Goal: Task Accomplishment & Management: Use online tool/utility

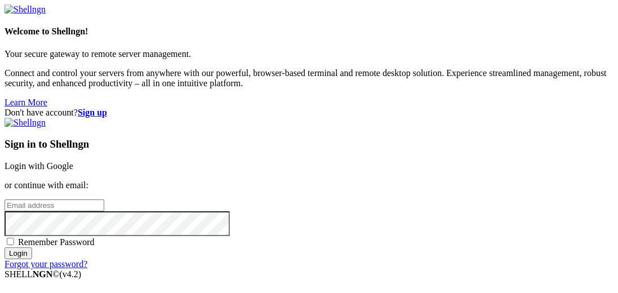
type input "[EMAIL_ADDRESS][DOMAIN_NAME]"
drag, startPoint x: 421, startPoint y: 111, endPoint x: 481, endPoint y: 114, distance: 60.8
click at [73, 161] on link "Login with Google" at bounding box center [39, 166] width 69 height 10
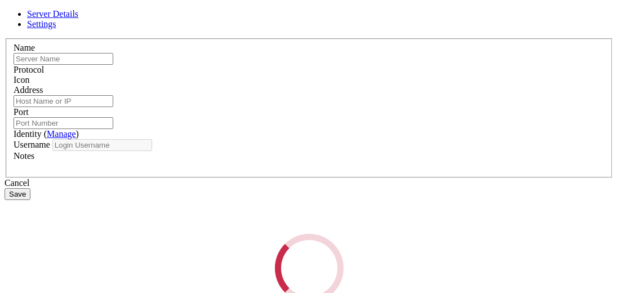
type input "vps-root"
type input "[TECHNICAL_ID]"
type input "22"
type input "root"
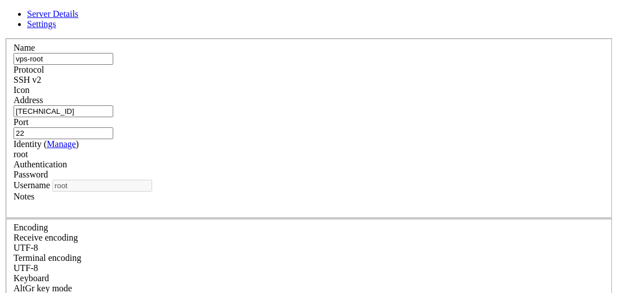
scroll to position [28, 0]
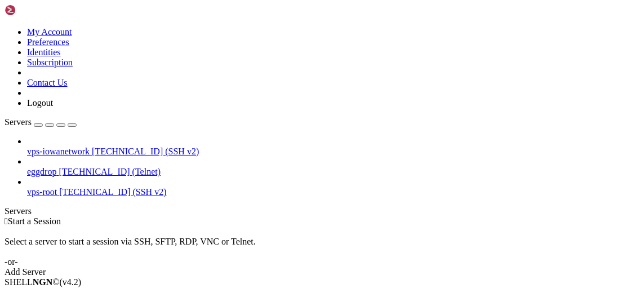
drag, startPoint x: 134, startPoint y: 139, endPoint x: 166, endPoint y: 136, distance: 31.7
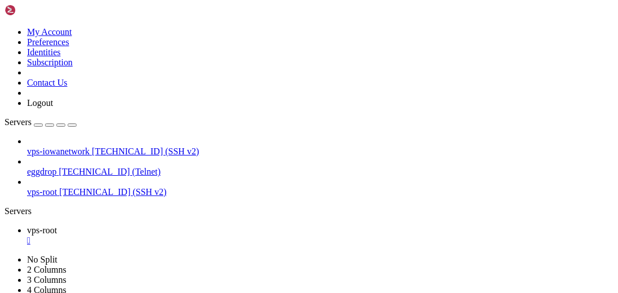
scroll to position [30, 0]
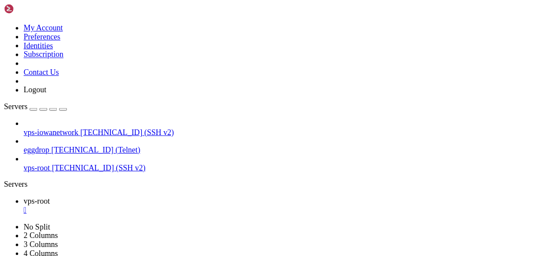
scroll to position [19791, 0]
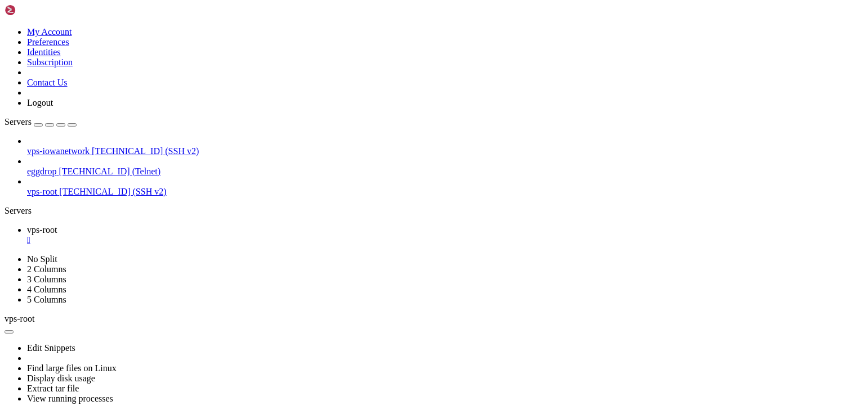
scroll to position [19547, 0]
drag, startPoint x: 324, startPoint y: 549, endPoint x: 182, endPoint y: 568, distance: 143.2
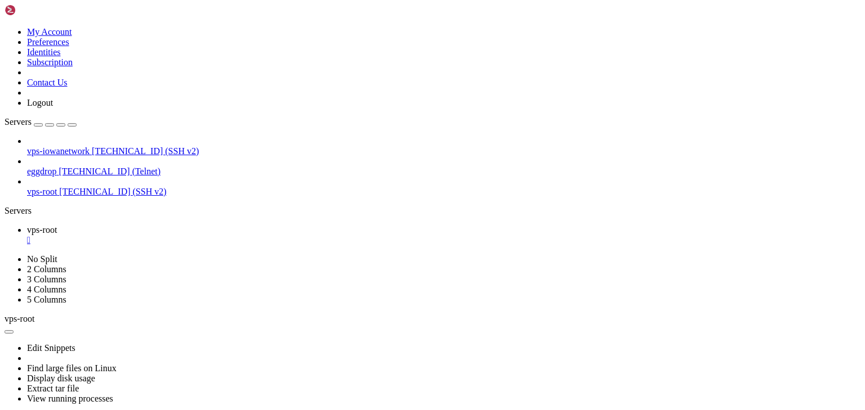
scroll to position [13731, 0]
drag, startPoint x: 419, startPoint y: 704, endPoint x: 310, endPoint y: 619, distance: 138.4
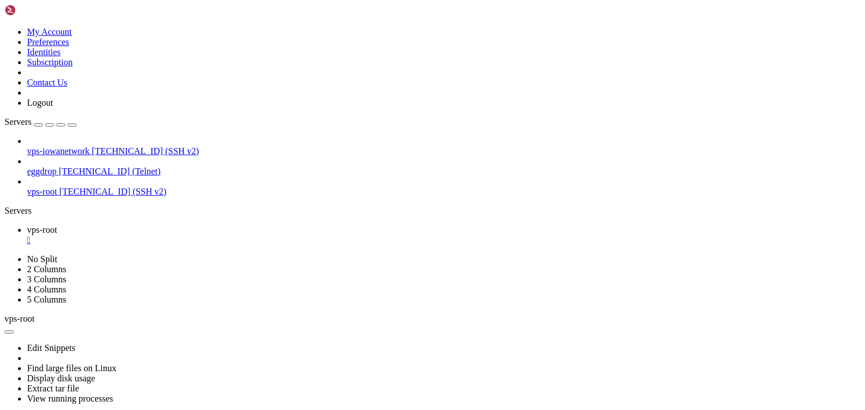
scroll to position [16943, 0]
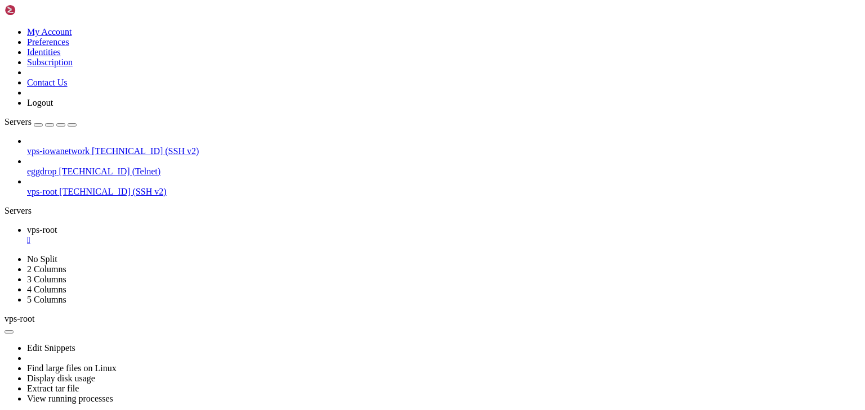
drag, startPoint x: 404, startPoint y: 675, endPoint x: 359, endPoint y: 669, distance: 45.4
drag, startPoint x: 360, startPoint y: 671, endPoint x: 305, endPoint y: 674, distance: 55.3
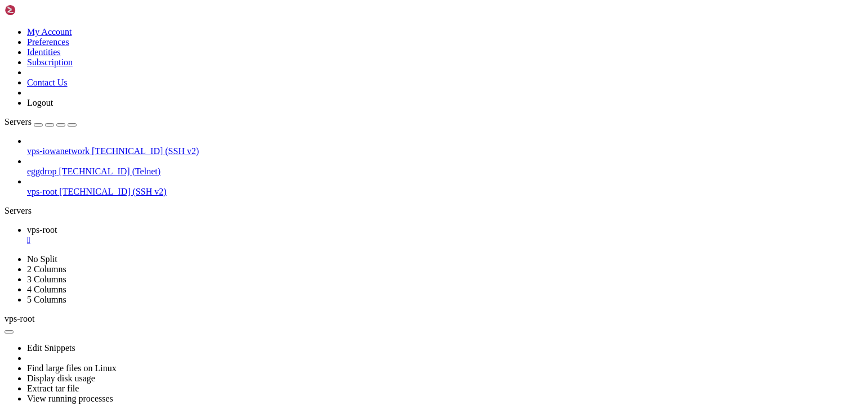
drag, startPoint x: 455, startPoint y: 602, endPoint x: 314, endPoint y: 645, distance: 147.5
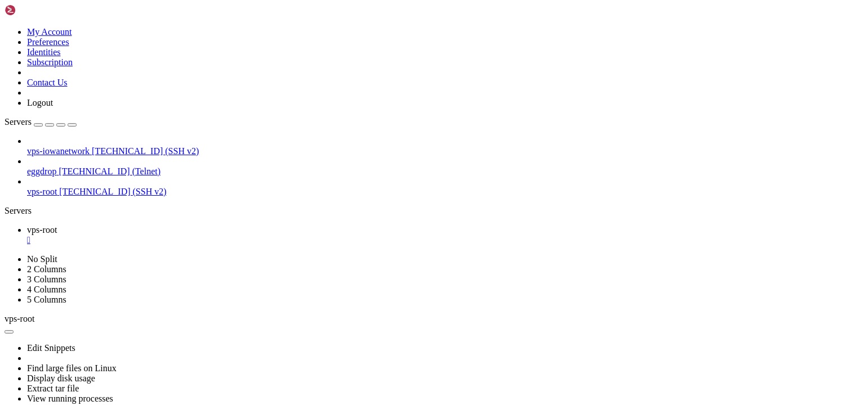
drag, startPoint x: 488, startPoint y: 765, endPoint x: 355, endPoint y: 717, distance: 141.7
click at [201, 235] on div "" at bounding box center [443, 240] width 833 height 10
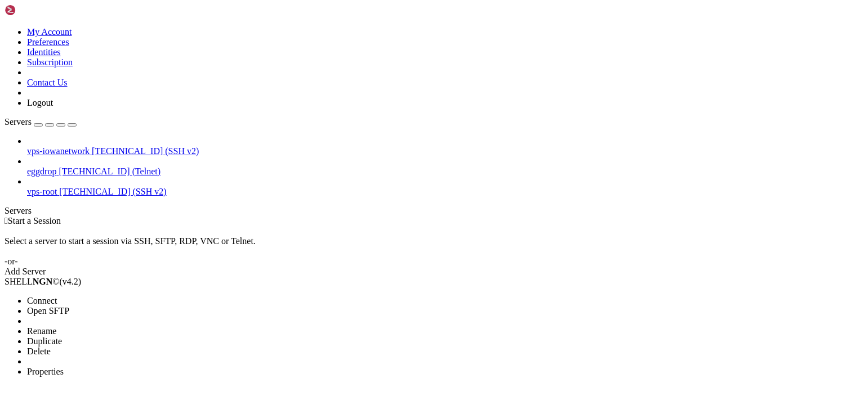
click at [57, 292] on span "Connect" at bounding box center [42, 301] width 30 height 10
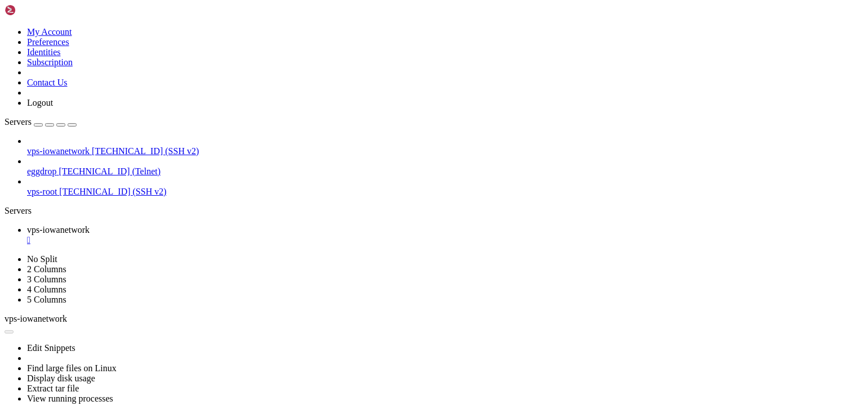
scroll to position [0, 0]
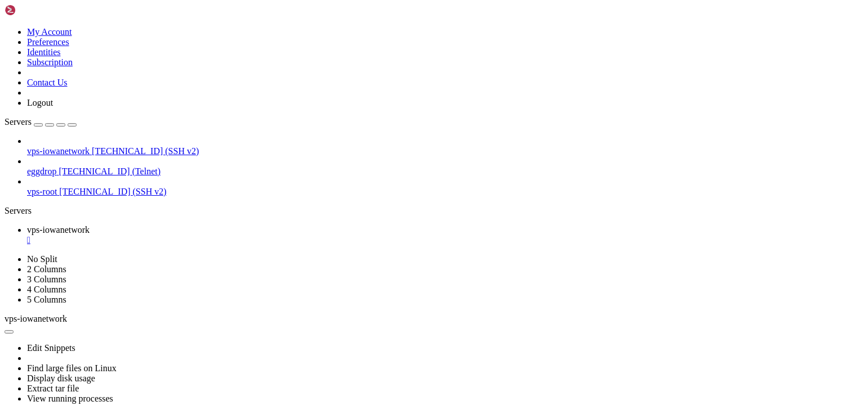
scroll to position [2219, 0]
drag, startPoint x: 396, startPoint y: 618, endPoint x: 272, endPoint y: 620, distance: 124.4
drag, startPoint x: 424, startPoint y: 668, endPoint x: 305, endPoint y: 656, distance: 120.0
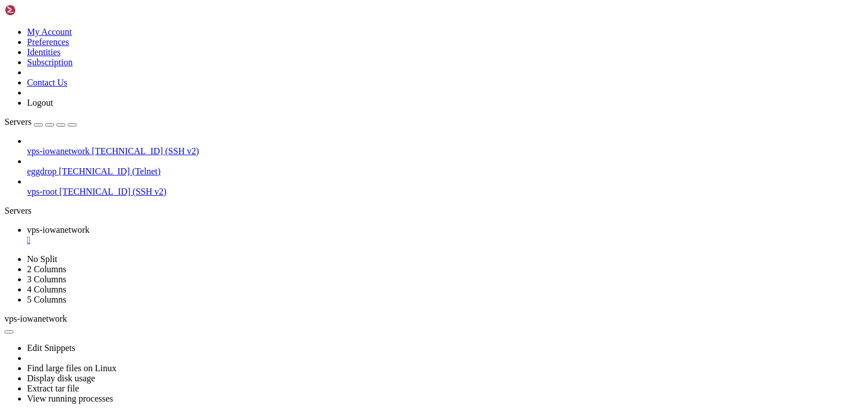
drag, startPoint x: 335, startPoint y: 768, endPoint x: 156, endPoint y: 766, distance: 179.0
copy span "google-chrome-stable_current_amd64.deb"
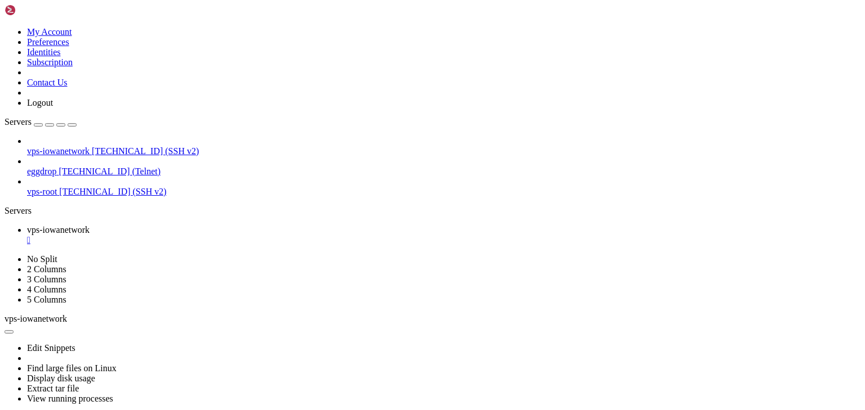
scroll to position [3192, 0]
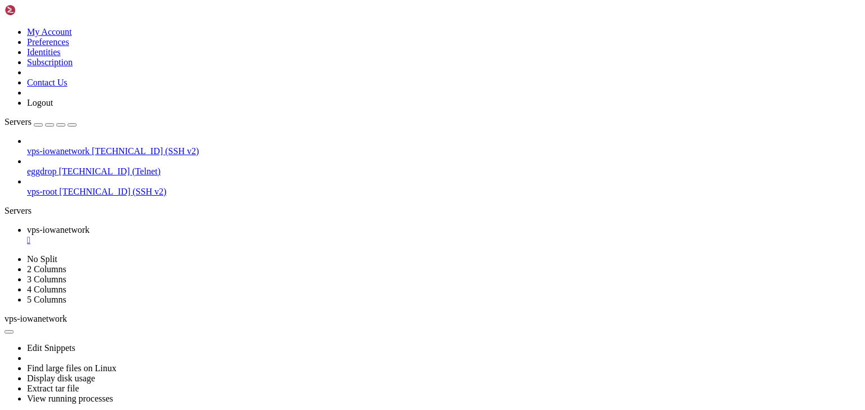
click at [230, 235] on div "" at bounding box center [443, 240] width 833 height 10
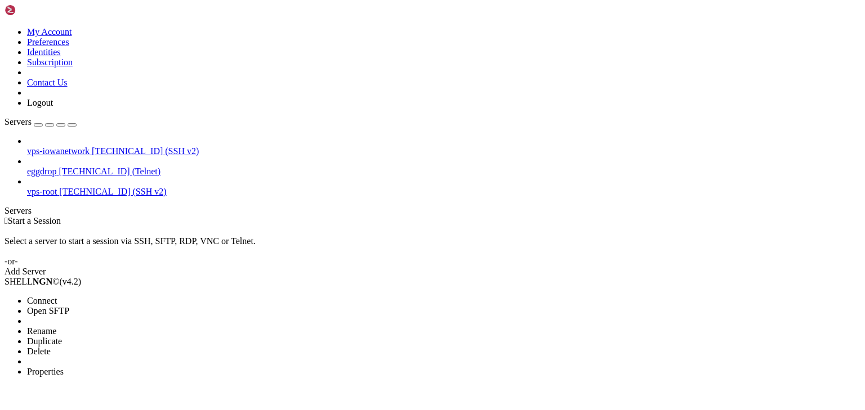
drag, startPoint x: 84, startPoint y: 131, endPoint x: 140, endPoint y: 132, distance: 55.7
click at [57, 296] on span "Connect" at bounding box center [42, 301] width 30 height 10
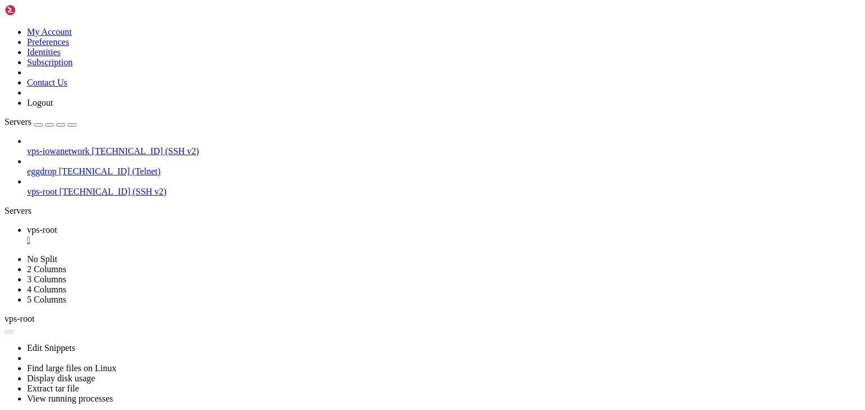
scroll to position [0, 0]
click at [201, 235] on div "" at bounding box center [443, 240] width 833 height 10
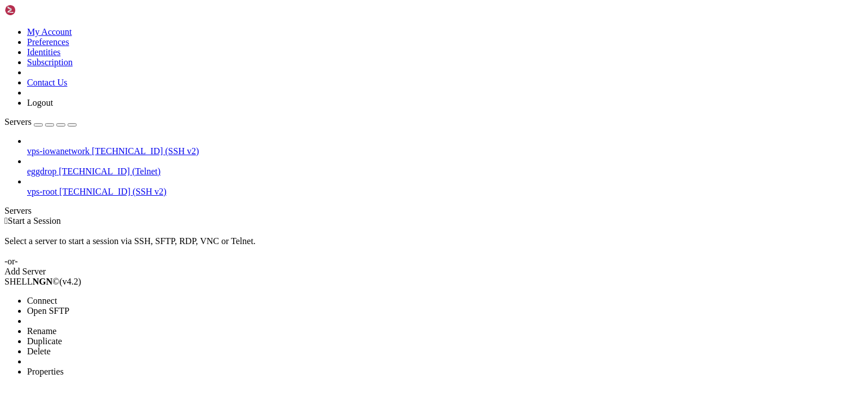
click at [102, 296] on li "Connect" at bounding box center [78, 301] width 102 height 10
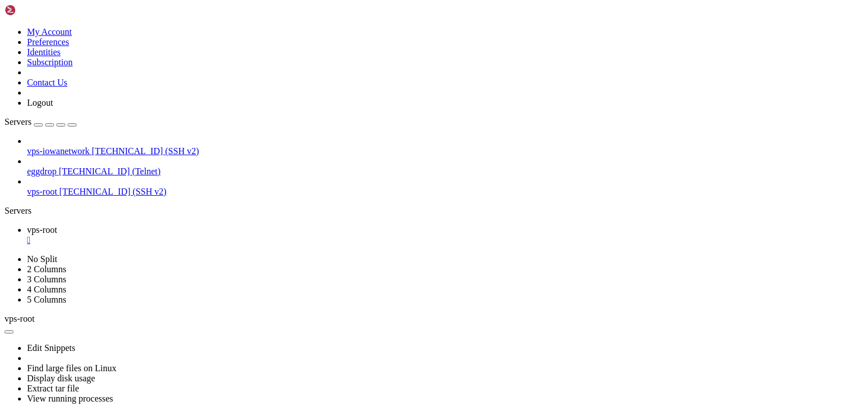
click at [200, 235] on div "" at bounding box center [443, 240] width 833 height 10
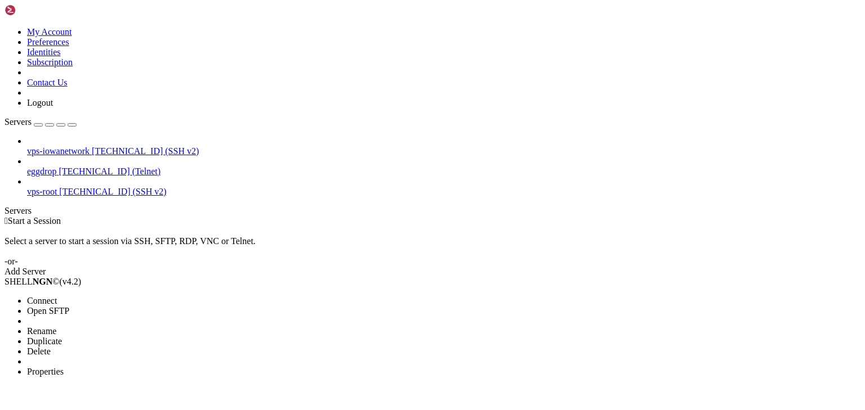
click at [57, 296] on span "Connect" at bounding box center [42, 301] width 30 height 10
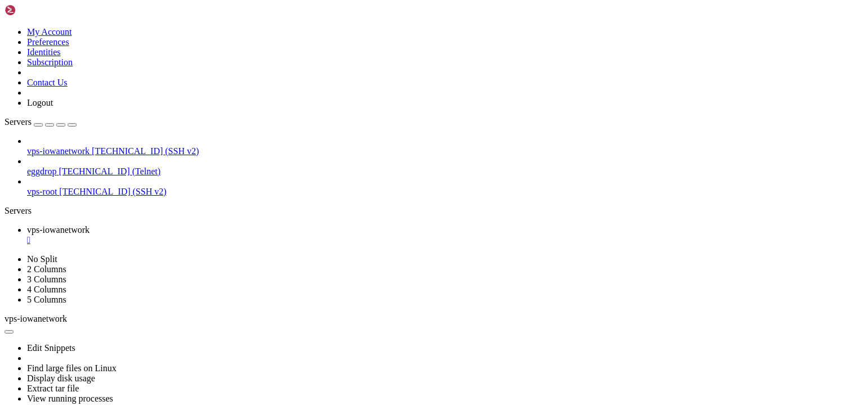
click at [232, 235] on div "" at bounding box center [443, 240] width 833 height 10
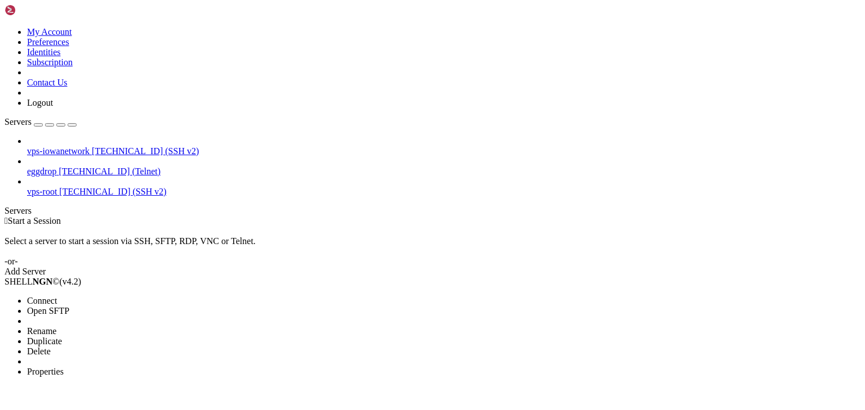
drag, startPoint x: 37, startPoint y: 68, endPoint x: 55, endPoint y: 73, distance: 18.2
click at [101, 306] on li "Open SFTP" at bounding box center [78, 311] width 102 height 10
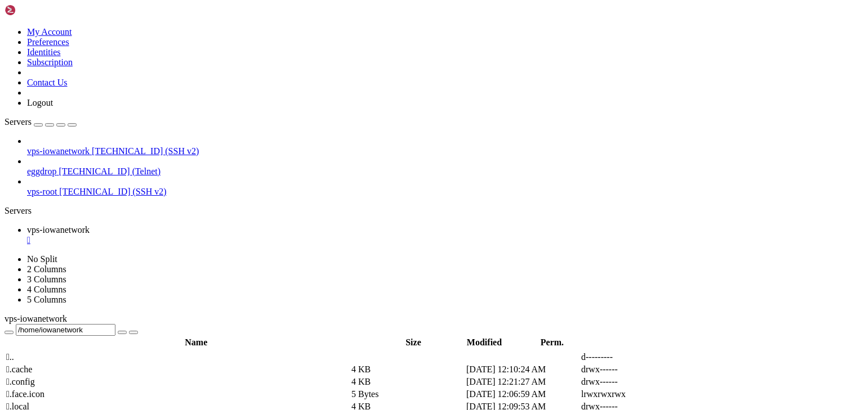
scroll to position [50, 0]
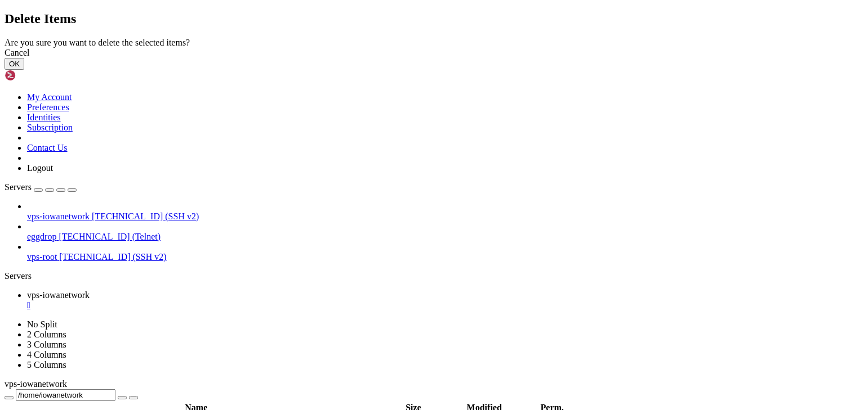
click at [24, 70] on button "OK" at bounding box center [15, 64] width 20 height 12
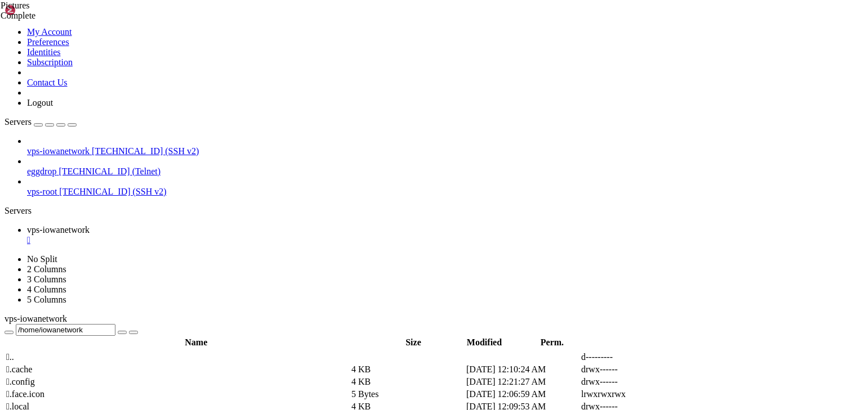
scroll to position [87, 0]
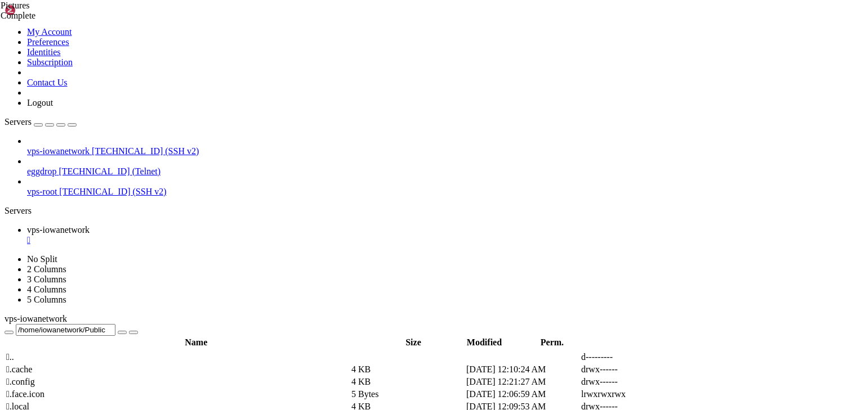
scroll to position [0, 0]
click at [14, 352] on span " .." at bounding box center [10, 357] width 8 height 10
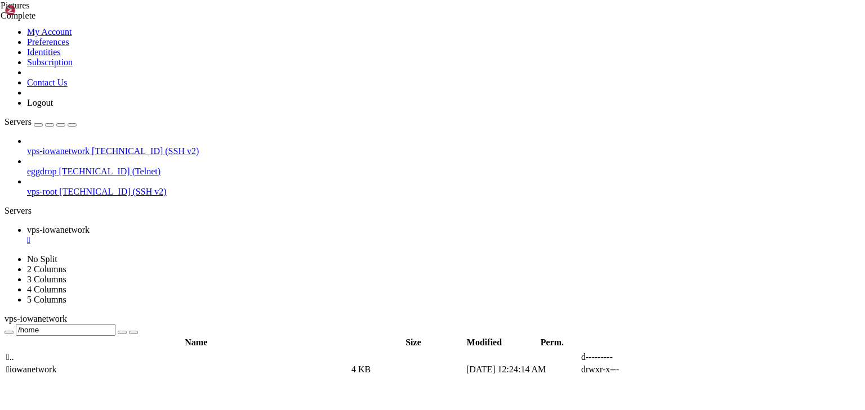
click at [56, 365] on span " iowanetwork" at bounding box center [31, 370] width 50 height 10
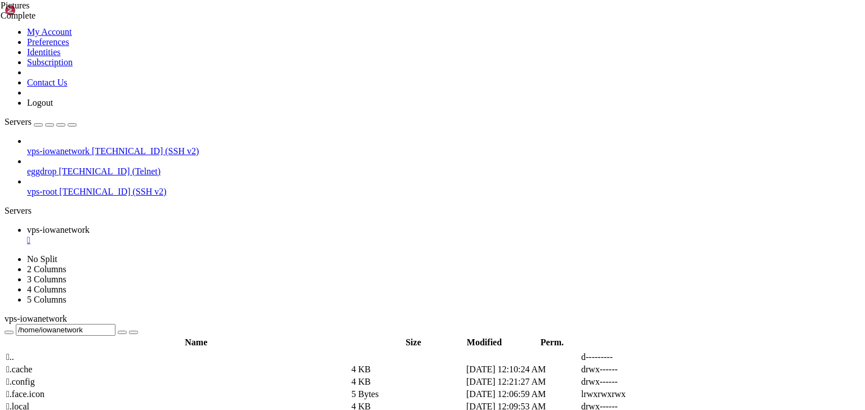
scroll to position [169, 0]
type input "/home/iowanetwork/Music"
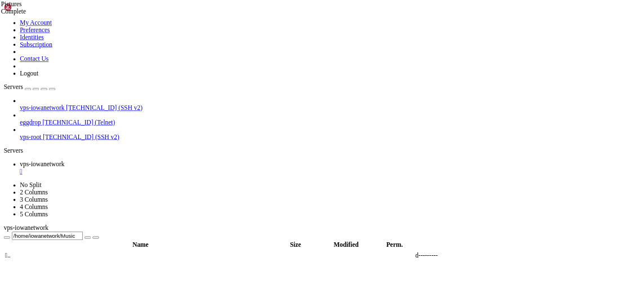
scroll to position [0, 0]
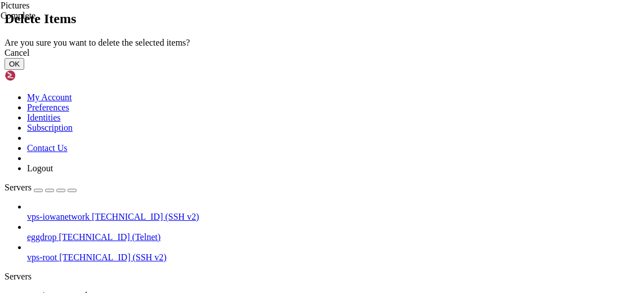
click at [24, 70] on button "OK" at bounding box center [15, 64] width 20 height 12
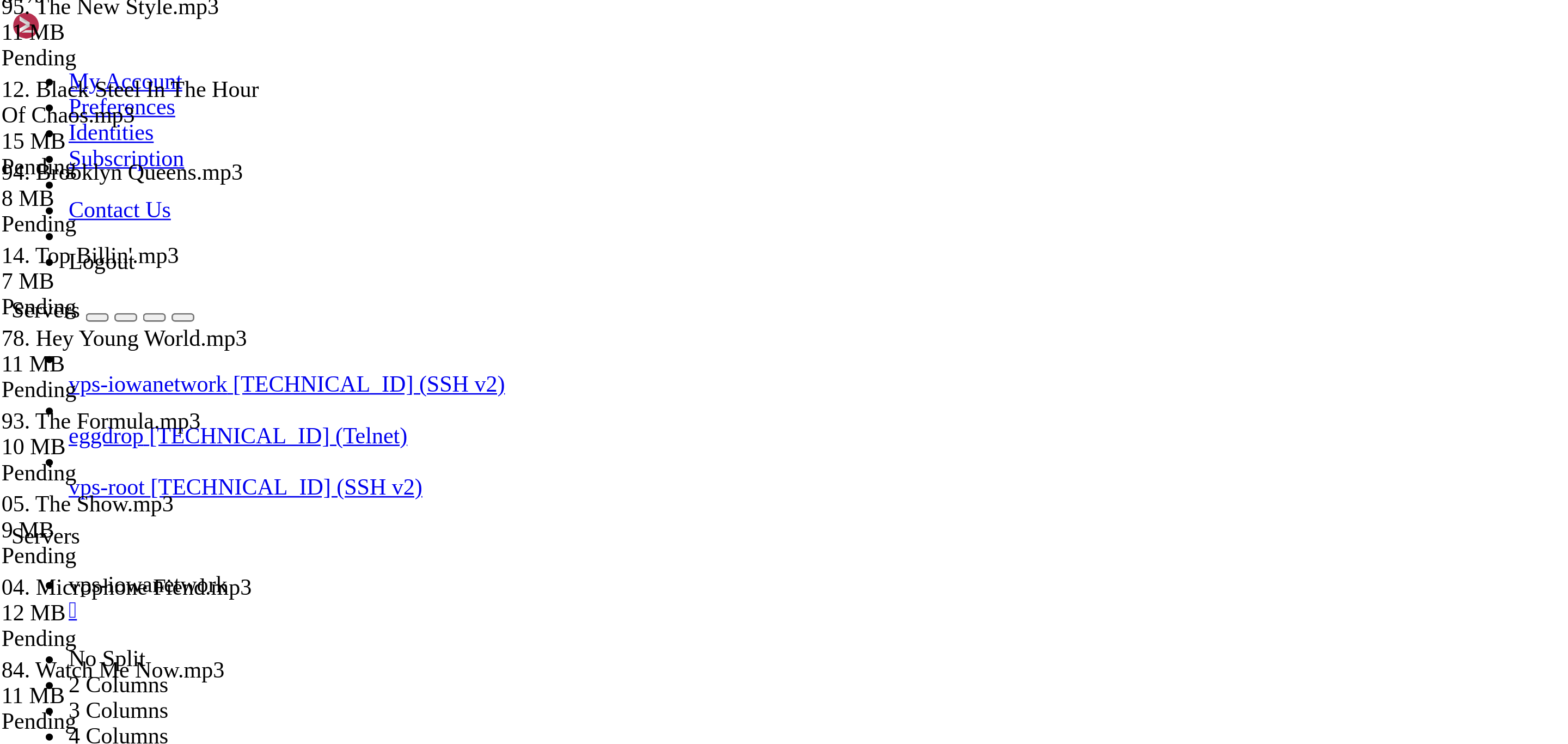
scroll to position [1015, 0]
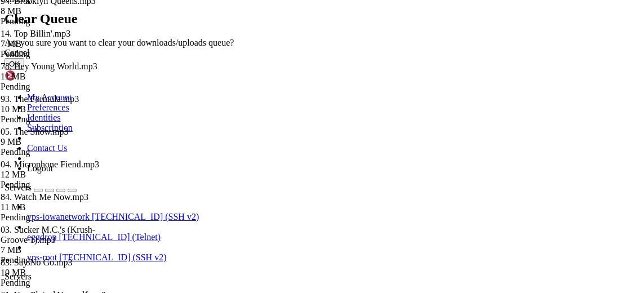
click at [24, 70] on button "OK" at bounding box center [15, 64] width 20 height 12
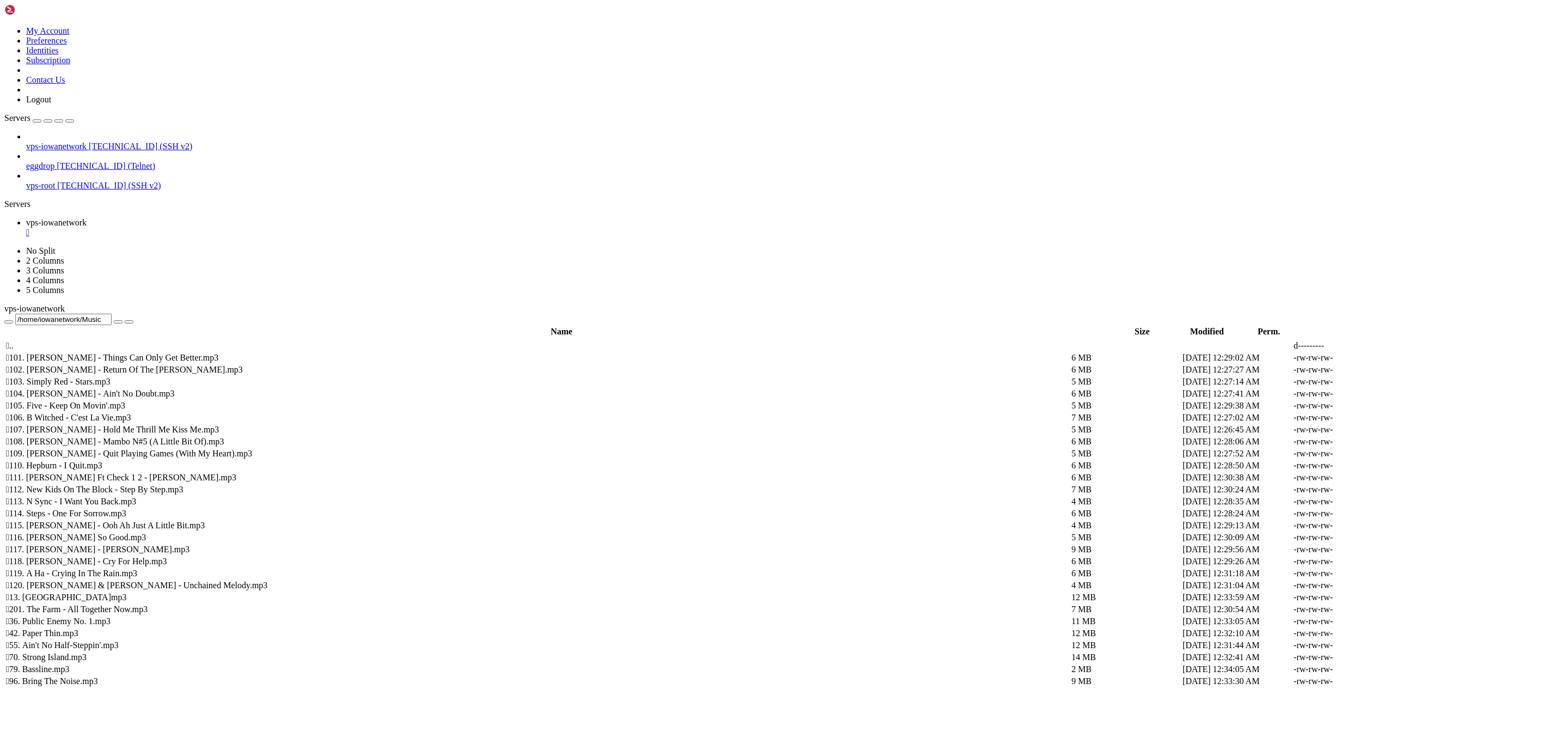
scroll to position [58, 0]
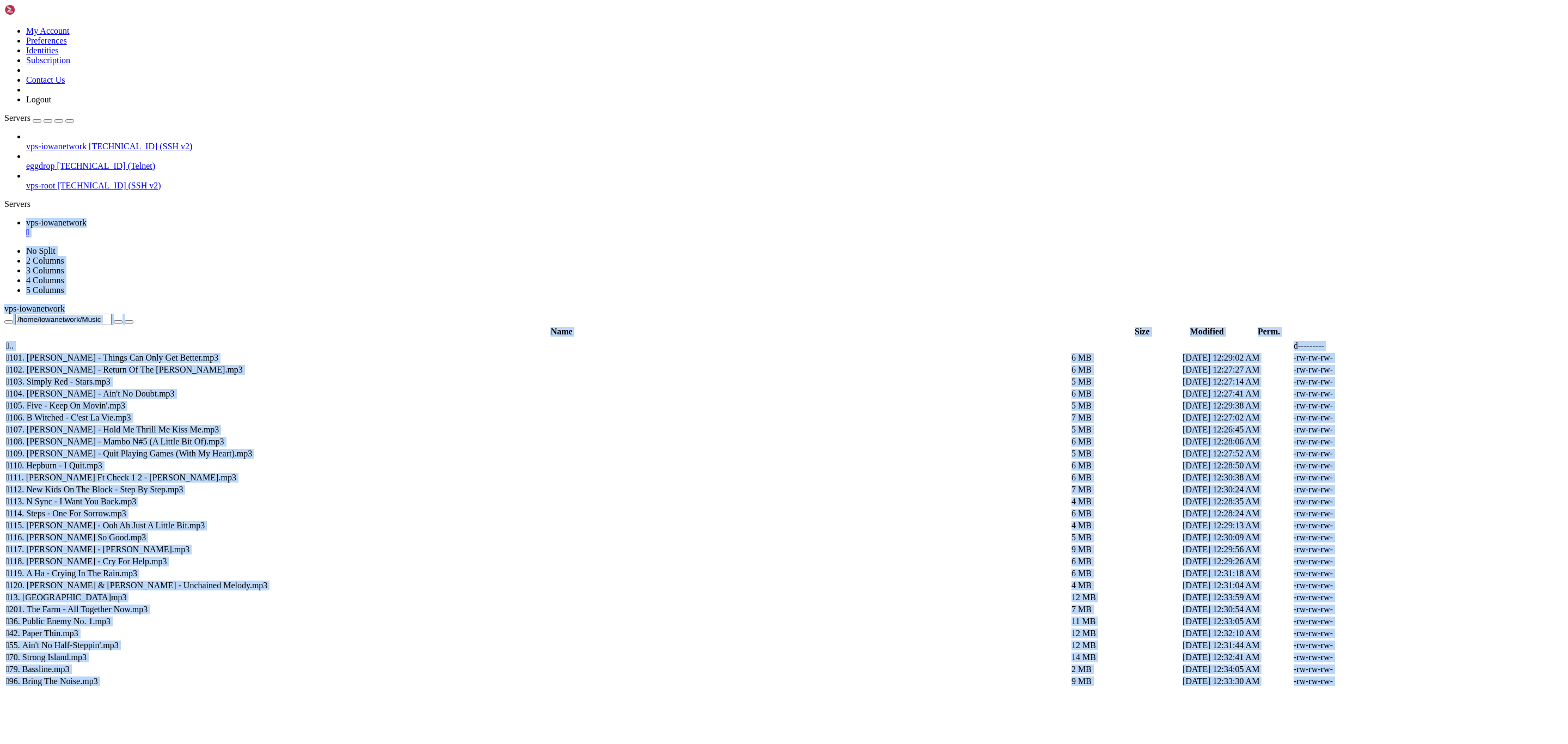
click at [98, 397] on span " 96. Bring The Noise.mp3" at bounding box center [51, 681] width 92 height 10
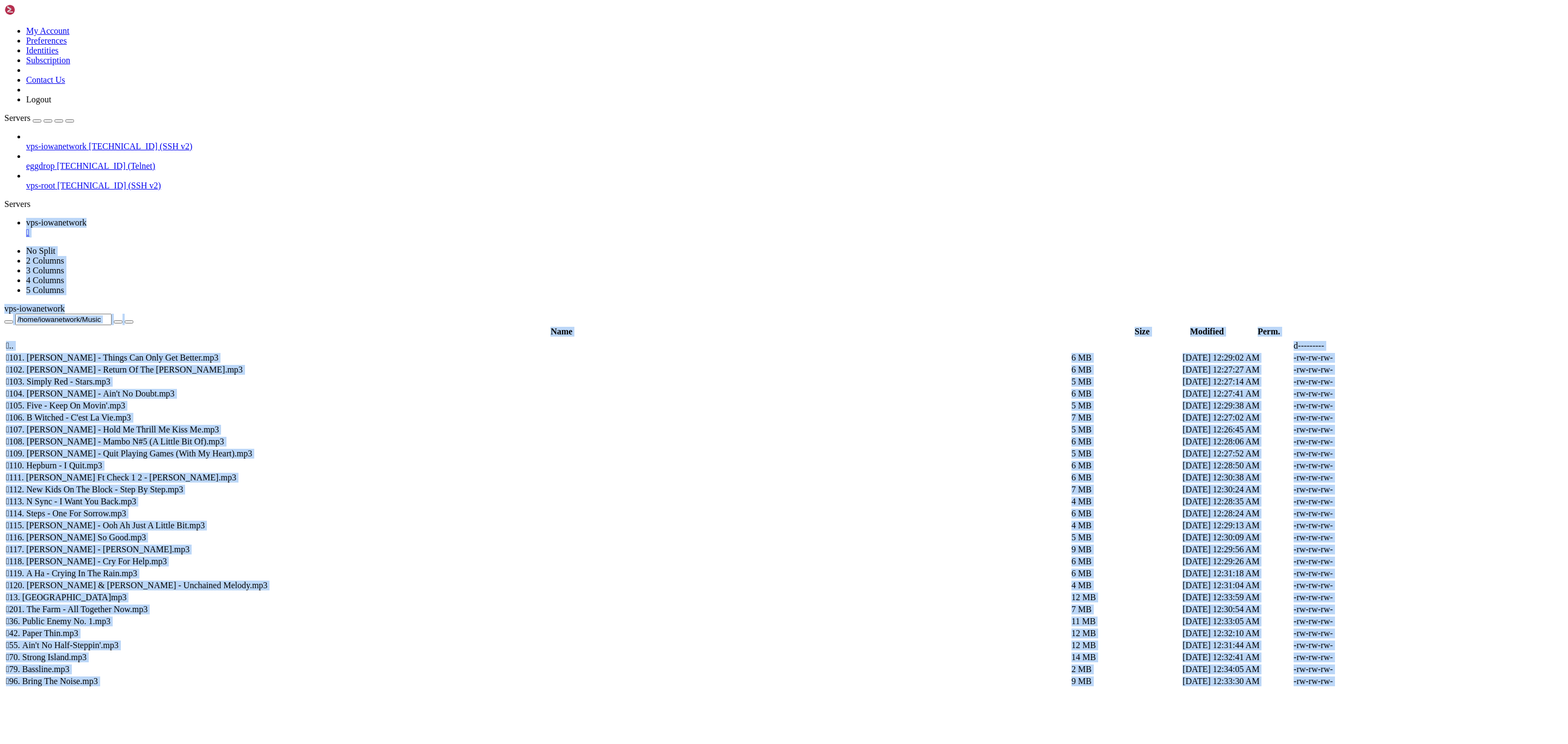
click at [118, 322] on div "submit" at bounding box center [118, 322] width 0 height 0
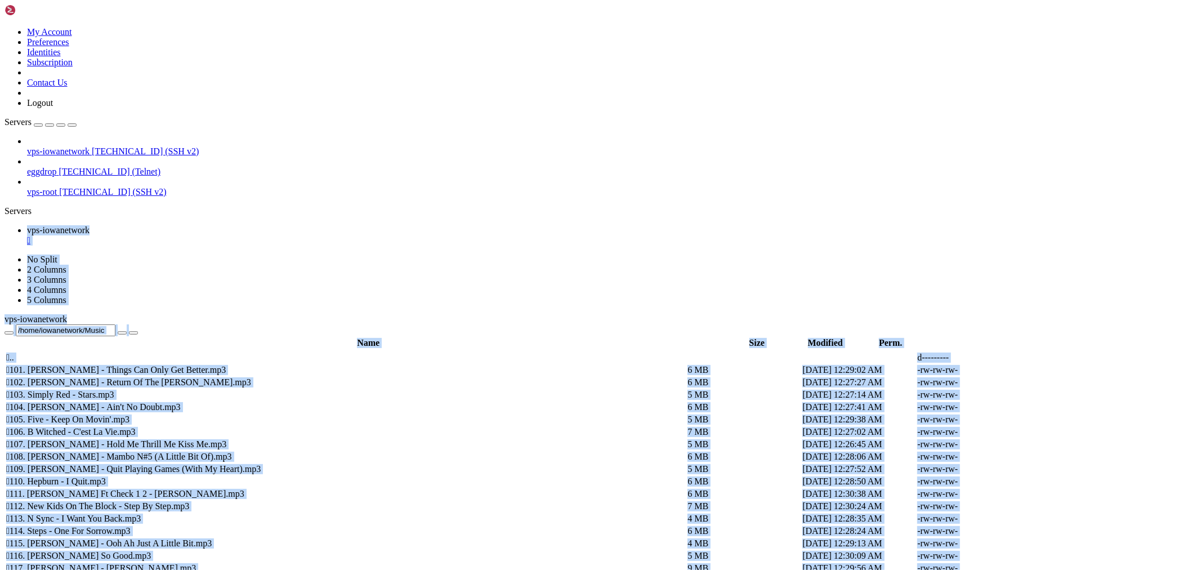
click at [231, 235] on div "" at bounding box center [611, 240] width 1169 height 10
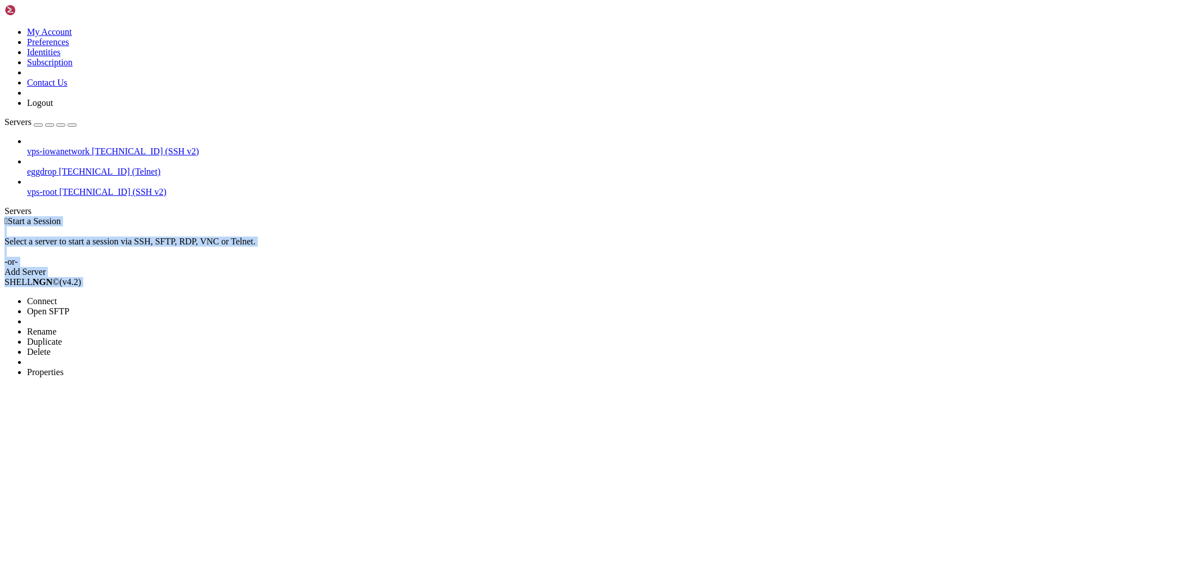
drag, startPoint x: 159, startPoint y: 87, endPoint x: 193, endPoint y: 76, distance: 36.0
click at [129, 306] on li "Open SFTP" at bounding box center [78, 311] width 102 height 10
drag, startPoint x: 70, startPoint y: 132, endPoint x: 704, endPoint y: 154, distance: 634.9
click at [57, 296] on span "Connect" at bounding box center [42, 301] width 30 height 10
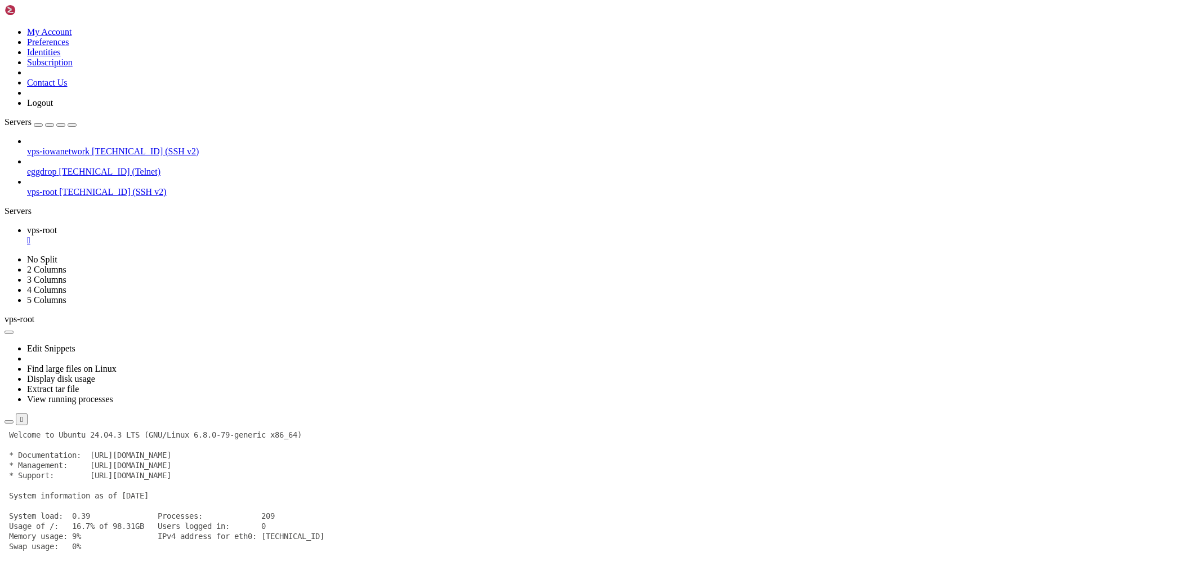
drag, startPoint x: 455, startPoint y: 761, endPoint x: 271, endPoint y: 744, distance: 184.8
drag, startPoint x: 270, startPoint y: 745, endPoint x: 335, endPoint y: 866, distance: 137.5
click at [197, 235] on div "" at bounding box center [611, 240] width 1169 height 10
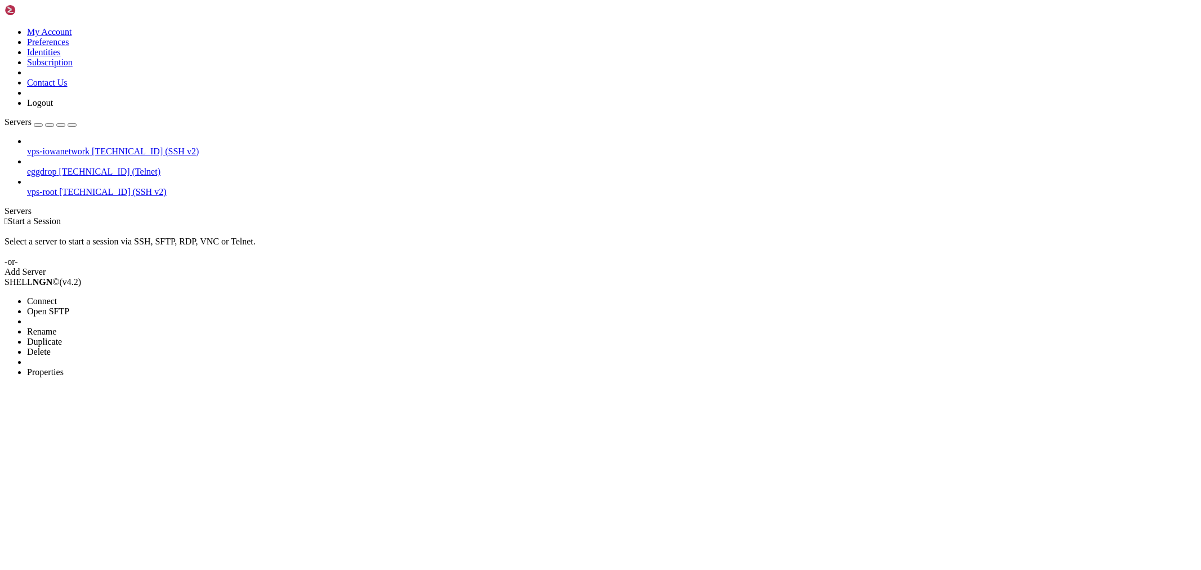
drag, startPoint x: 100, startPoint y: 78, endPoint x: 145, endPoint y: 83, distance: 45.3
click at [100, 296] on li "Connect" at bounding box center [78, 301] width 102 height 10
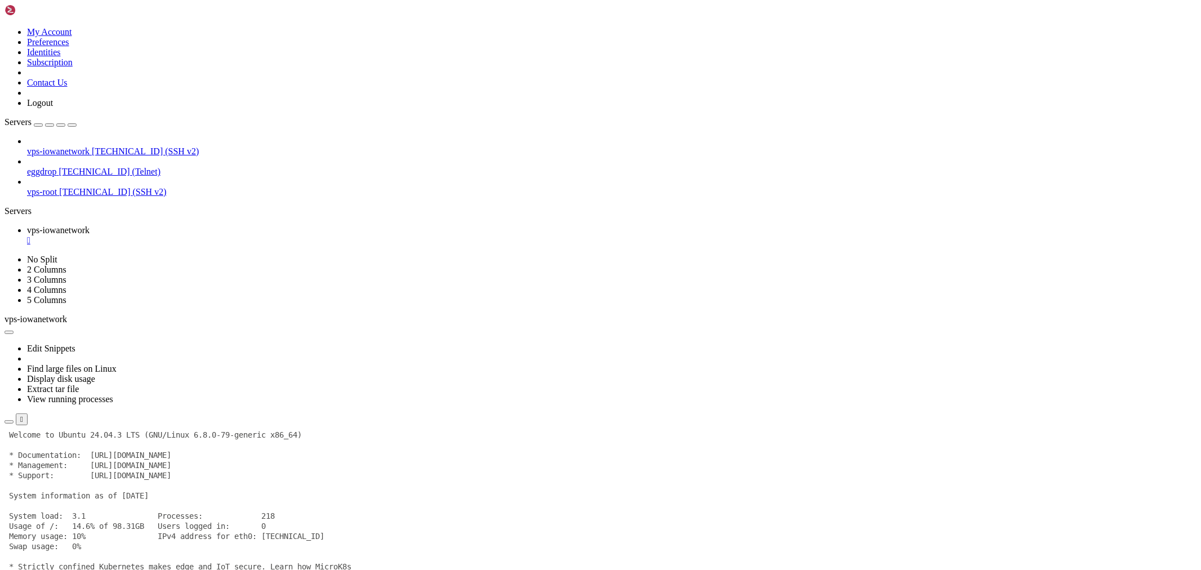
click at [232, 235] on div "" at bounding box center [611, 240] width 1169 height 10
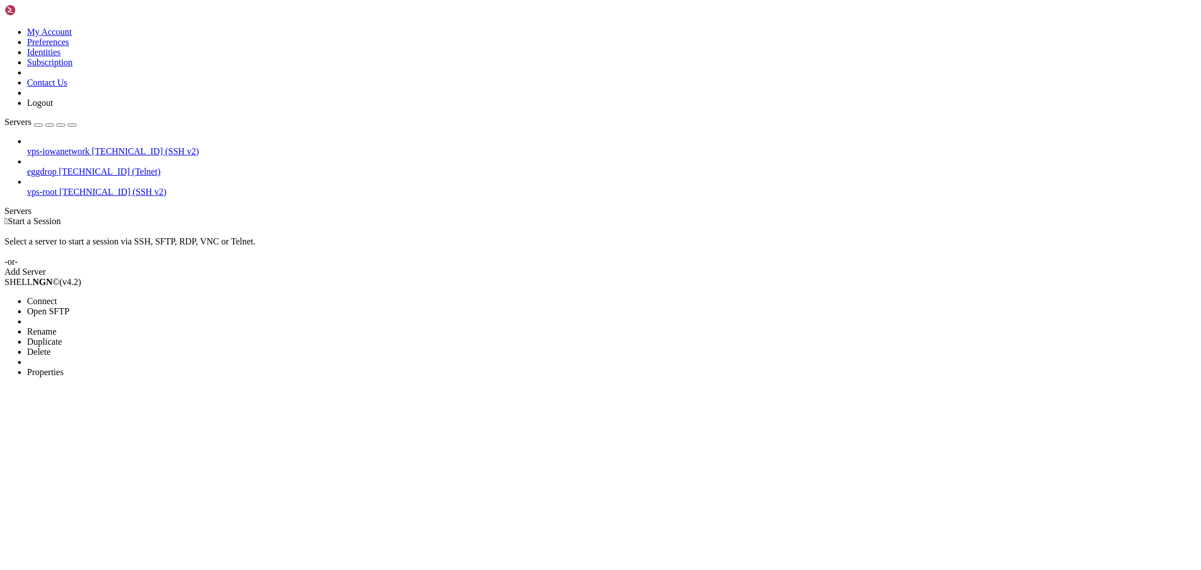
click at [126, 306] on li "Open SFTP" at bounding box center [78, 311] width 102 height 10
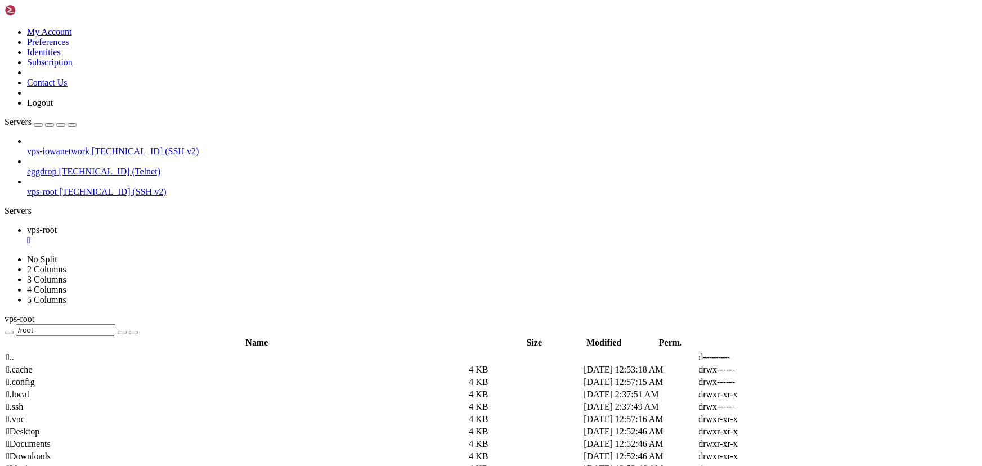
click at [160, 337] on th "Name" at bounding box center [257, 342] width 503 height 11
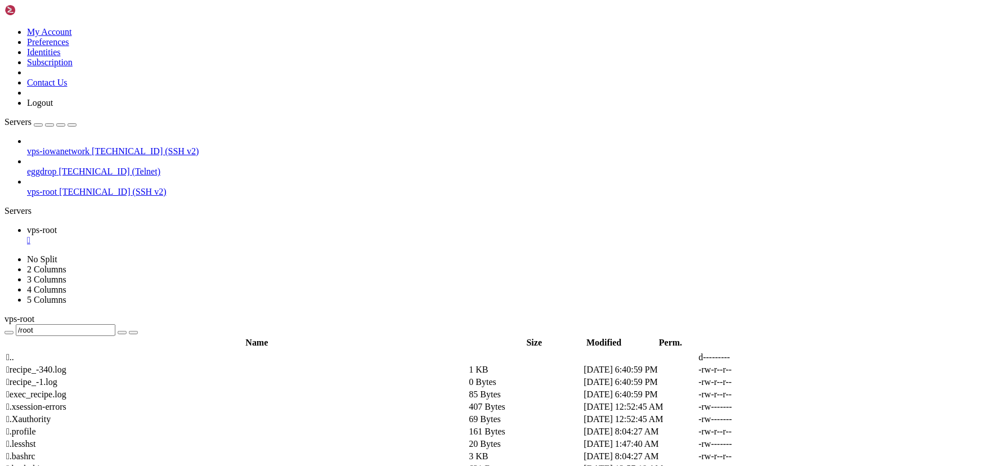
click at [14, 352] on span " .." at bounding box center [10, 357] width 8 height 10
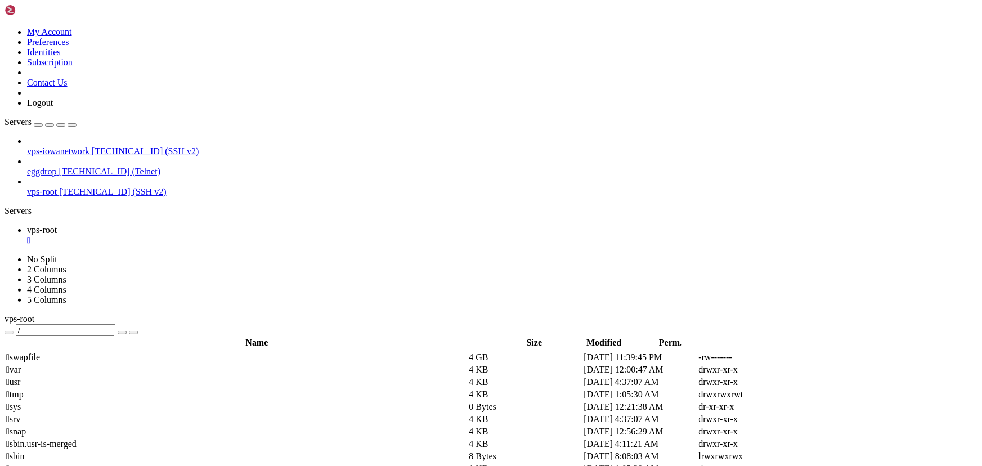
click at [159, 337] on th "Name" at bounding box center [257, 342] width 503 height 11
click at [20, 414] on span " etc" at bounding box center [13, 419] width 14 height 10
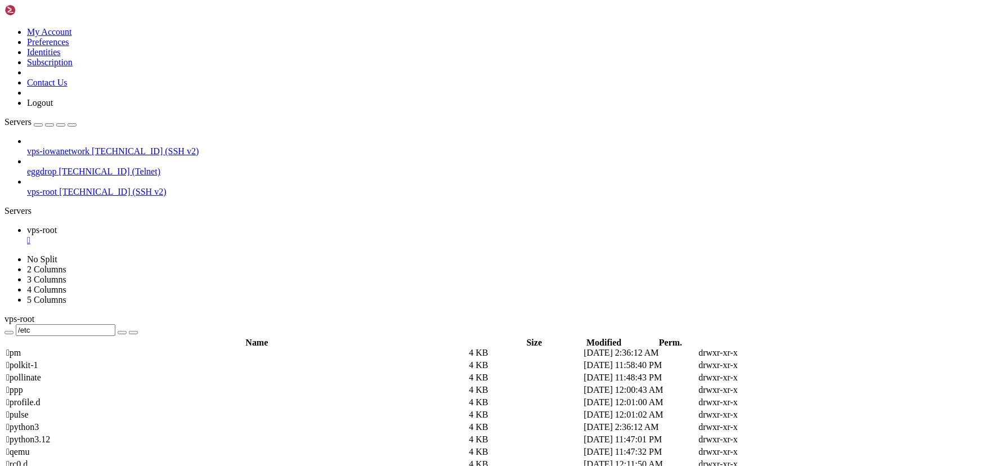
type input "/etc/icecast2"
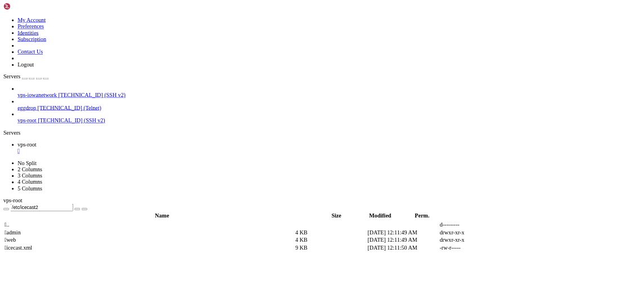
scroll to position [0, 0]
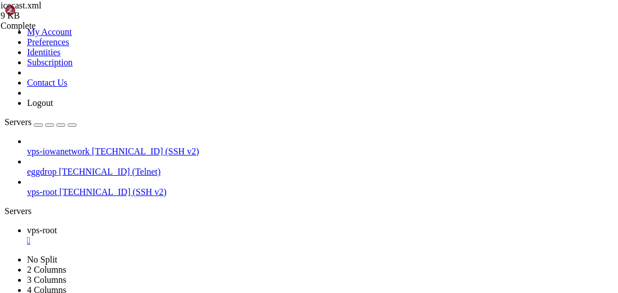
drag, startPoint x: 287, startPoint y: 212, endPoint x: 258, endPoint y: 210, distance: 28.2
type textarea "<source-password>IowaNet26</source-password>"
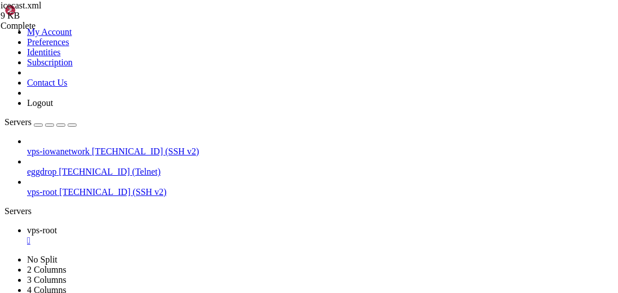
click at [199, 235] on div "" at bounding box center [320, 240] width 586 height 10
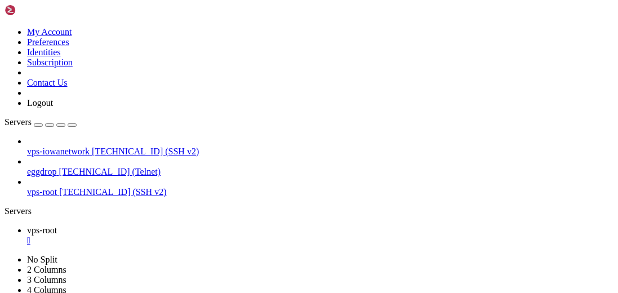
scroll to position [0, 0]
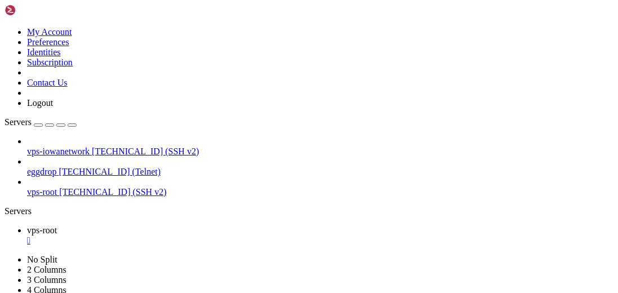
scroll to position [20095, 0]
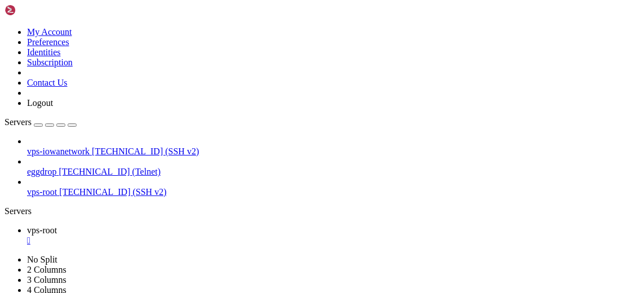
scroll to position [20692, 0]
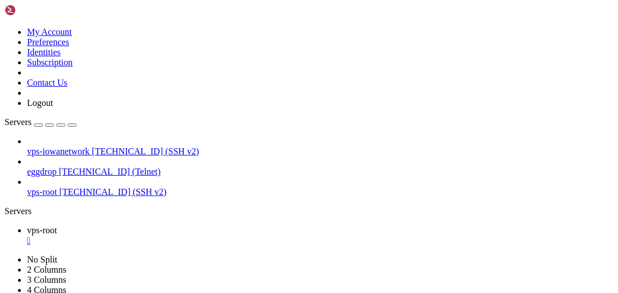
scroll to position [1, 0]
drag, startPoint x: 105, startPoint y: 647, endPoint x: 57, endPoint y: 647, distance: 47.3
copy x-row "MDc0ZGI5MD"
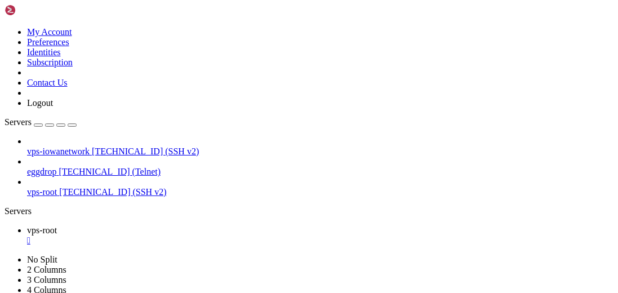
scroll to position [52866, 0]
drag, startPoint x: 326, startPoint y: 644, endPoint x: 186, endPoint y: 651, distance: 139.8
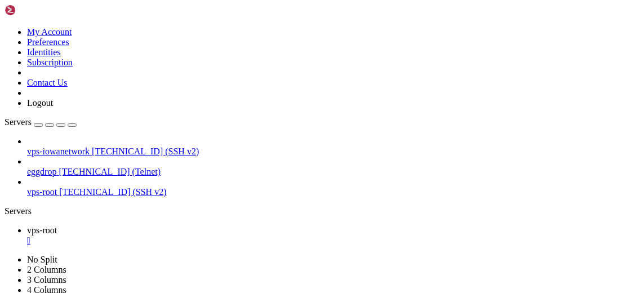
scroll to position [52977, 0]
drag, startPoint x: 227, startPoint y: 652, endPoint x: 164, endPoint y: 620, distance: 71.5
drag, startPoint x: 275, startPoint y: 650, endPoint x: 213, endPoint y: 593, distance: 84.1
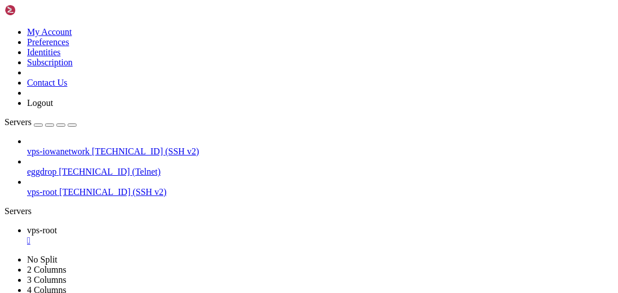
drag, startPoint x: 187, startPoint y: 251, endPoint x: 328, endPoint y: 278, distance: 144.0
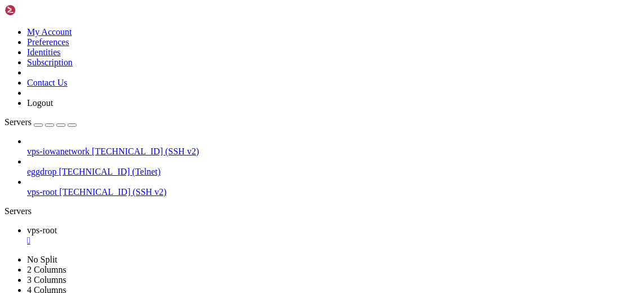
drag, startPoint x: 222, startPoint y: 651, endPoint x: 231, endPoint y: 636, distance: 17.7
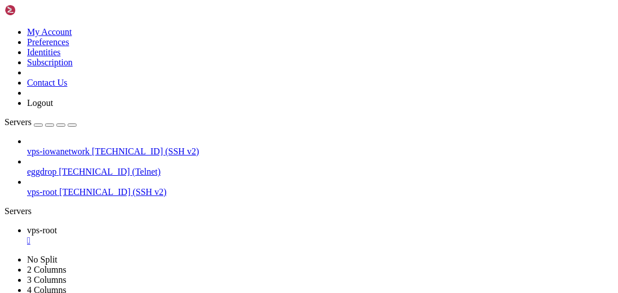
drag, startPoint x: 118, startPoint y: 155, endPoint x: 272, endPoint y: 132, distance: 156.5
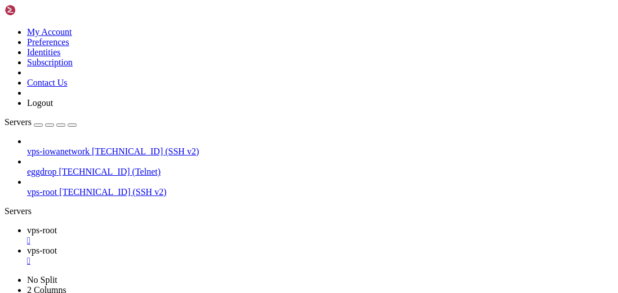
type input "/etc/apt"
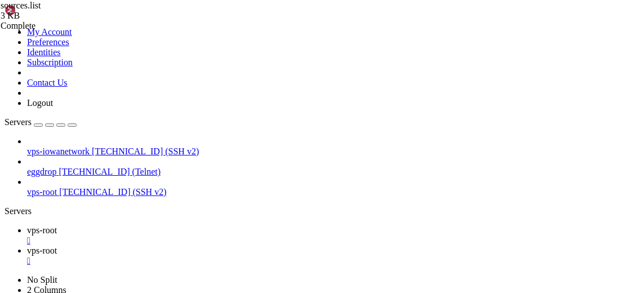
type textarea "deb-src http://archive.canonical.com/ubuntu focal partner"
click at [274, 256] on div "" at bounding box center [320, 261] width 586 height 10
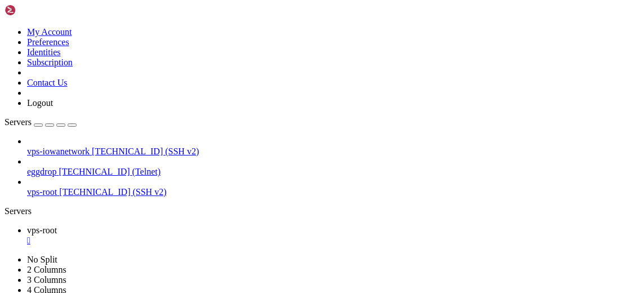
scroll to position [55247, 0]
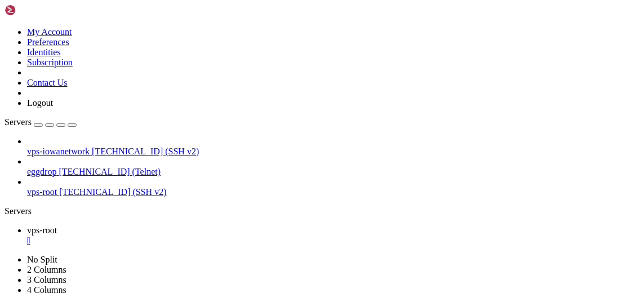
drag, startPoint x: 280, startPoint y: 645, endPoint x: 108, endPoint y: 649, distance: 171.7
copy x-row "/etc/update-manager/release-upgrades"
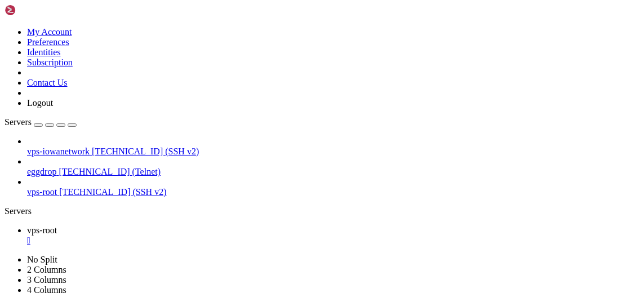
scroll to position [56504, 0]
click at [201, 235] on div "" at bounding box center [320, 240] width 586 height 10
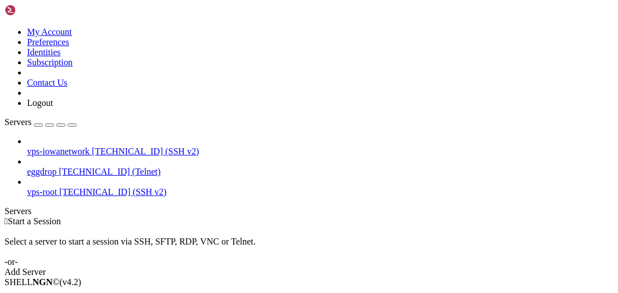
drag, startPoint x: 137, startPoint y: 148, endPoint x: 175, endPoint y: 146, distance: 37.8
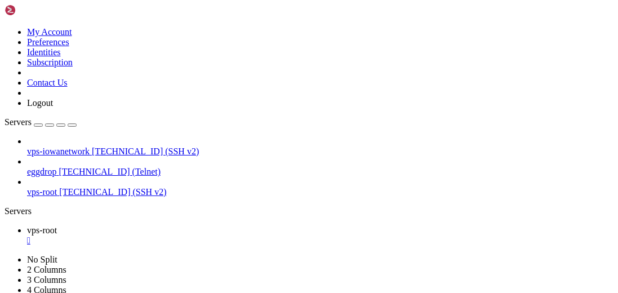
scroll to position [20, 0]
drag, startPoint x: 248, startPoint y: 637, endPoint x: 271, endPoint y: 619, distance: 28.8
drag, startPoint x: 119, startPoint y: 153, endPoint x: 355, endPoint y: 154, distance: 235.3
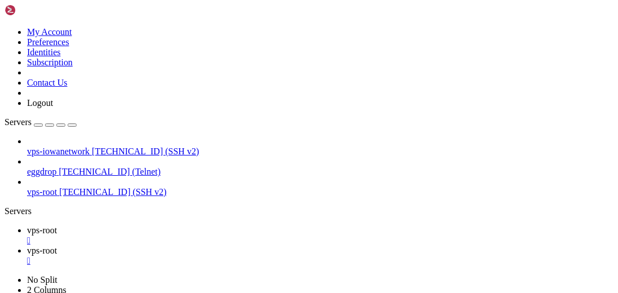
scroll to position [0, 0]
type input "/etc/apt"
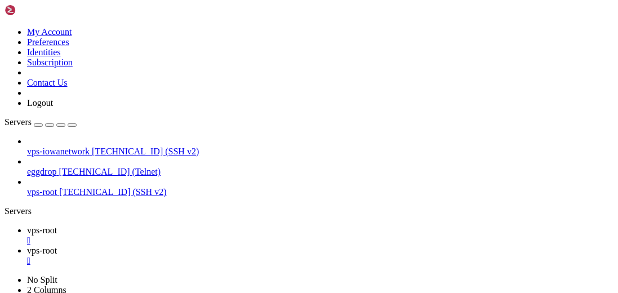
drag, startPoint x: 233, startPoint y: 191, endPoint x: 269, endPoint y: 189, distance: 36.1
type textarea "# deb-src http://archive.canonical.com/ubuntu/ jammy partner"
drag, startPoint x: 202, startPoint y: 11, endPoint x: 180, endPoint y: 9, distance: 22.0
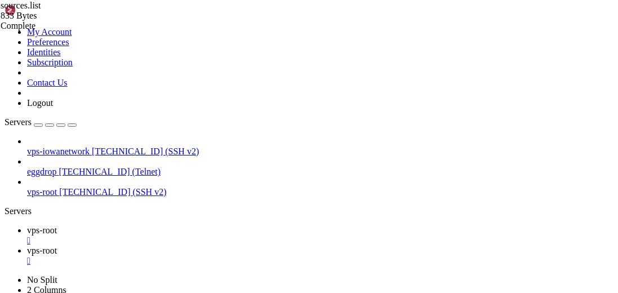
click at [201, 235] on div "" at bounding box center [320, 240] width 586 height 10
click at [202, 235] on div "" at bounding box center [320, 240] width 586 height 10
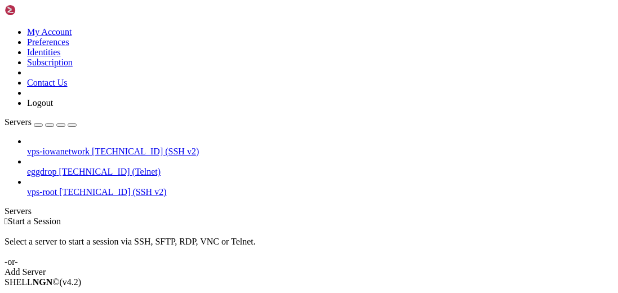
drag, startPoint x: 97, startPoint y: 142, endPoint x: 229, endPoint y: 142, distance: 132.3
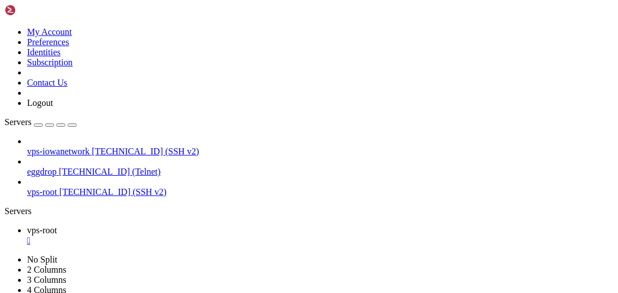
scroll to position [17541, 0]
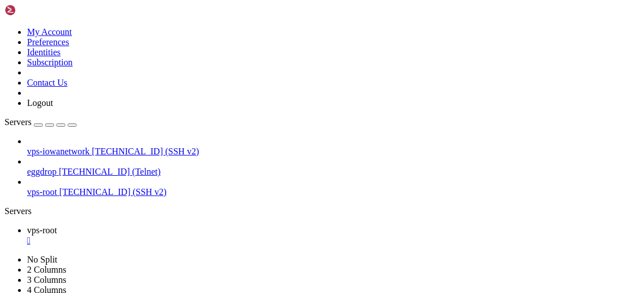
click at [72, 125] on icon "button" at bounding box center [72, 125] width 0 height 0
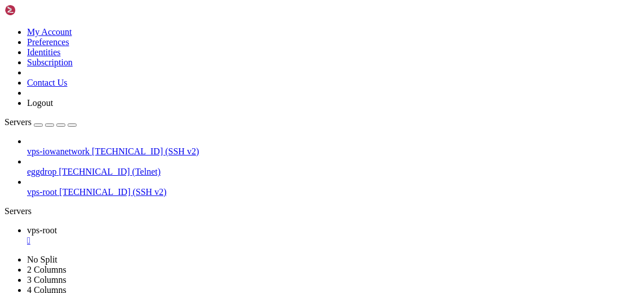
drag, startPoint x: 387, startPoint y: 611, endPoint x: 289, endPoint y: 557, distance: 111.4
drag, startPoint x: 381, startPoint y: 665, endPoint x: 346, endPoint y: 651, distance: 38.0
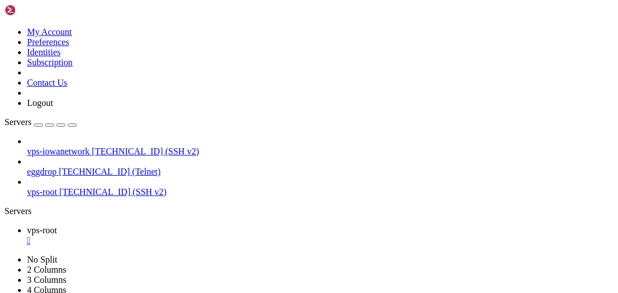
scroll to position [20796, 0]
drag, startPoint x: 408, startPoint y: 631, endPoint x: 357, endPoint y: 634, distance: 50.7
drag, startPoint x: 335, startPoint y: 647, endPoint x: 259, endPoint y: 620, distance: 80.9
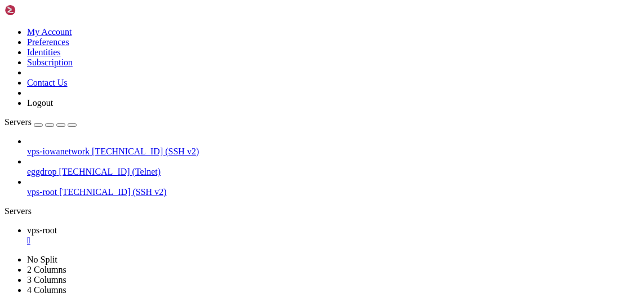
drag, startPoint x: 397, startPoint y: 581, endPoint x: 291, endPoint y: 587, distance: 106.6
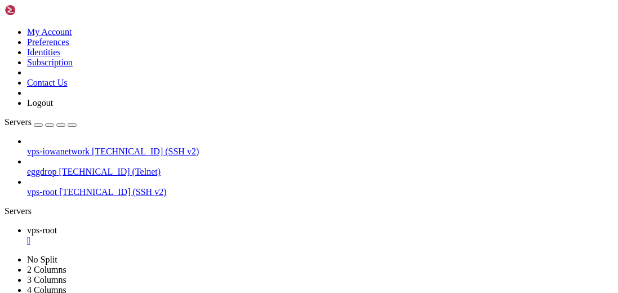
drag, startPoint x: 315, startPoint y: 630, endPoint x: 262, endPoint y: 583, distance: 70.6
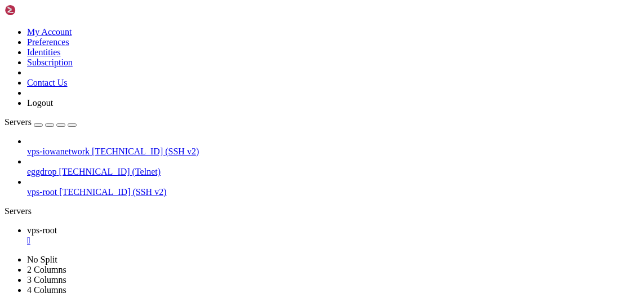
drag, startPoint x: 352, startPoint y: 632, endPoint x: 178, endPoint y: 586, distance: 180.0
click at [5, 206] on div "Servers" at bounding box center [309, 211] width 609 height 10
drag, startPoint x: 85, startPoint y: 75, endPoint x: 168, endPoint y: 79, distance: 82.8
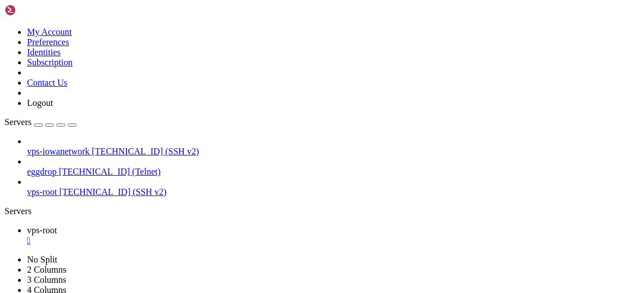
click at [198, 235] on div "" at bounding box center [320, 240] width 586 height 10
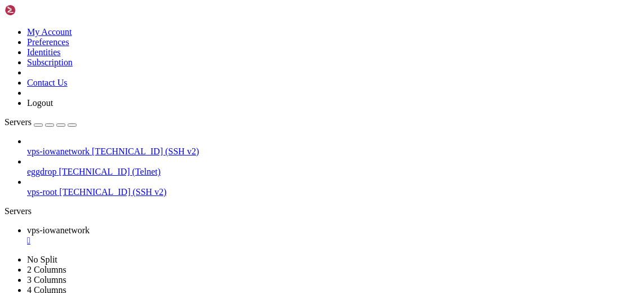
scroll to position [394, 0]
click at [234, 235] on div "" at bounding box center [320, 240] width 586 height 10
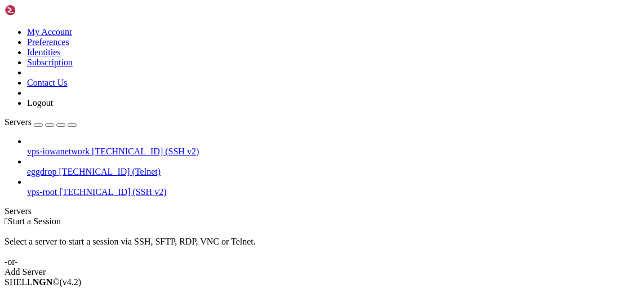
drag, startPoint x: 108, startPoint y: 142, endPoint x: 396, endPoint y: 24, distance: 311.8
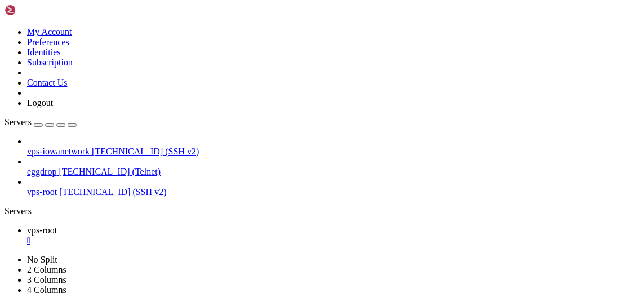
scroll to position [11, 0]
click at [24, 197] on div "vps-iowanetwork 23.160.56.4 (SSH v2) eggdrop 23.160.56.4 (Telnet) vps-root 23.1…" at bounding box center [309, 166] width 609 height 61
click at [35, 197] on div "vps-iowanetwork 23.160.56.4 (SSH v2) eggdrop 23.160.56.4 (Telnet) vps-root 23.1…" at bounding box center [309, 166] width 609 height 61
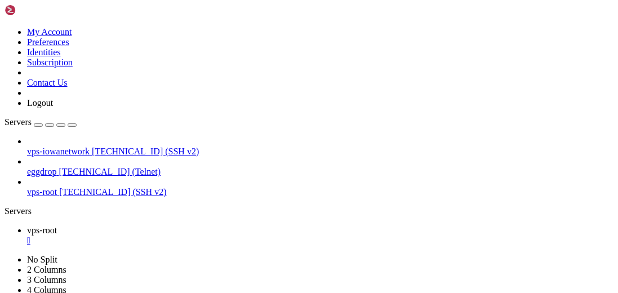
scroll to position [17778, 0]
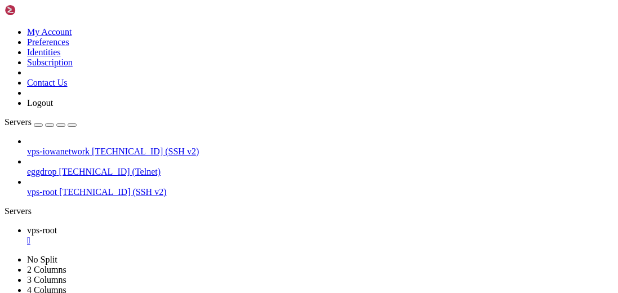
scroll to position [20683, 0]
drag, startPoint x: 338, startPoint y: 612, endPoint x: 249, endPoint y: 633, distance: 90.9
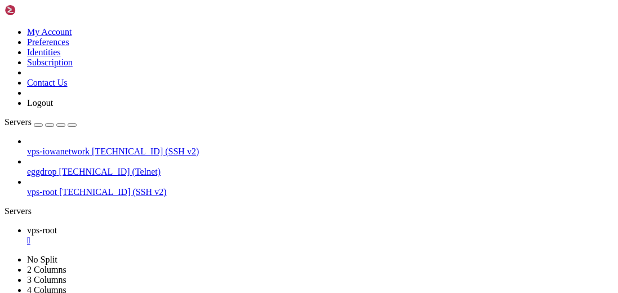
drag, startPoint x: 285, startPoint y: 606, endPoint x: 170, endPoint y: 567, distance: 121.6
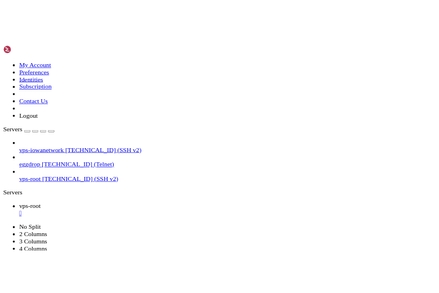
scroll to position [20886, 0]
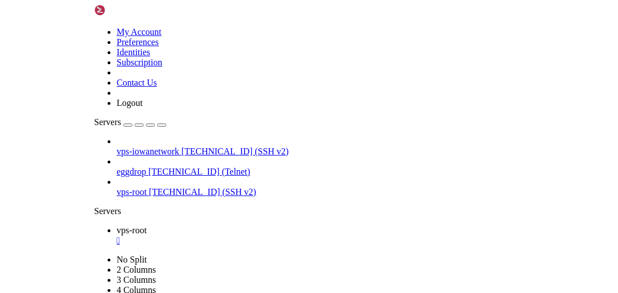
scroll to position [21010, 0]
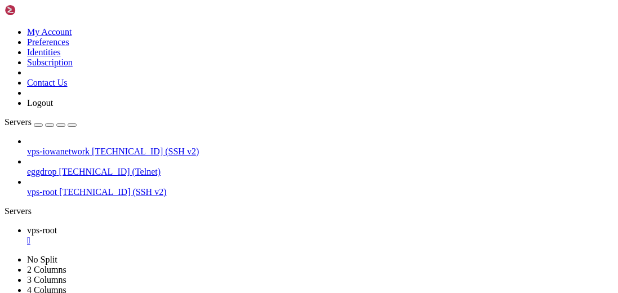
scroll to position [21742, 0]
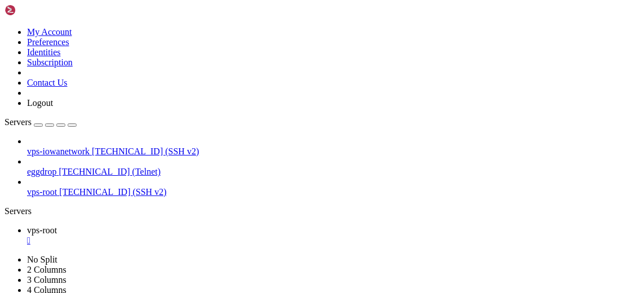
scroll to position [26538, 0]
drag, startPoint x: 420, startPoint y: 563, endPoint x: 180, endPoint y: 580, distance: 240.4
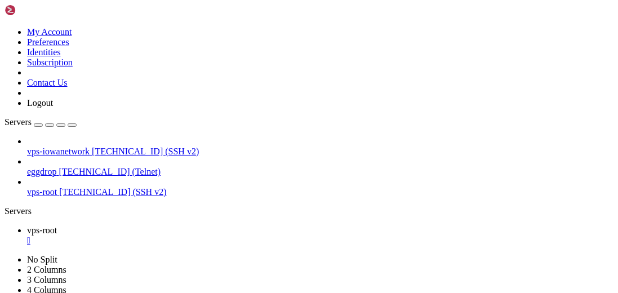
scroll to position [27203, 0]
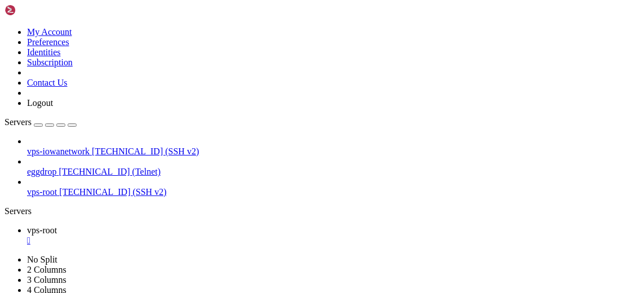
drag, startPoint x: 481, startPoint y: 611, endPoint x: 315, endPoint y: 457, distance: 226.2
drag, startPoint x: 315, startPoint y: 451, endPoint x: 342, endPoint y: 665, distance: 216.2
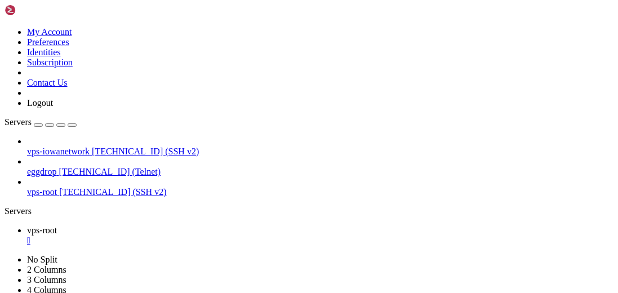
drag, startPoint x: 316, startPoint y: 595, endPoint x: 248, endPoint y: 602, distance: 68.5
drag, startPoint x: 278, startPoint y: 649, endPoint x: 160, endPoint y: 575, distance: 139.3
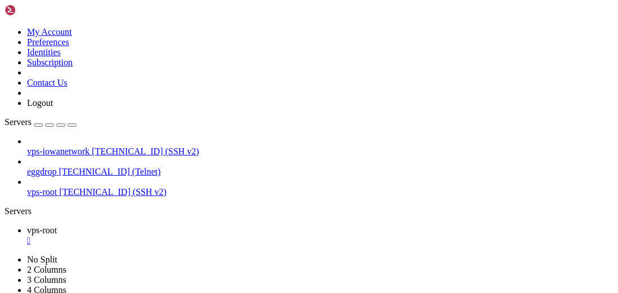
drag, startPoint x: 329, startPoint y: 578, endPoint x: 363, endPoint y: 577, distance: 34.3
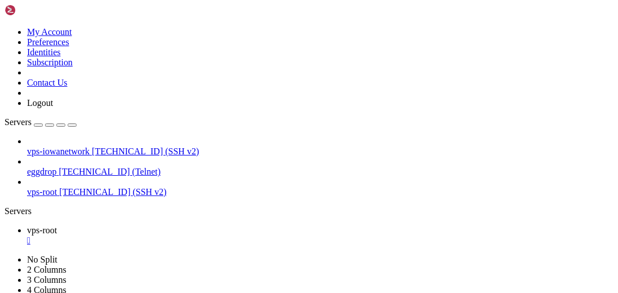
drag, startPoint x: 294, startPoint y: 646, endPoint x: 214, endPoint y: 662, distance: 81.0
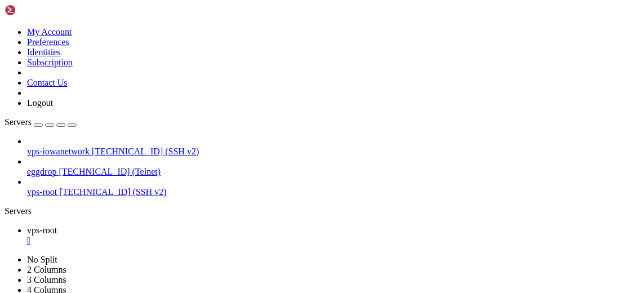
drag, startPoint x: 312, startPoint y: 603, endPoint x: 199, endPoint y: 609, distance: 113.9
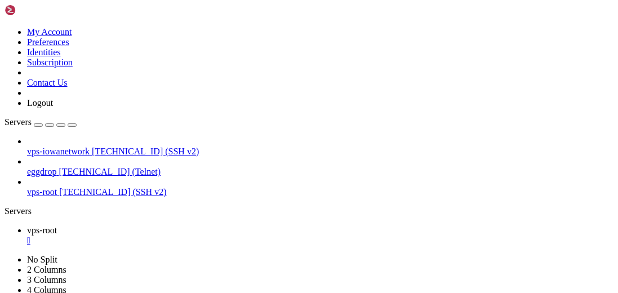
click at [199, 235] on div "" at bounding box center [320, 240] width 586 height 10
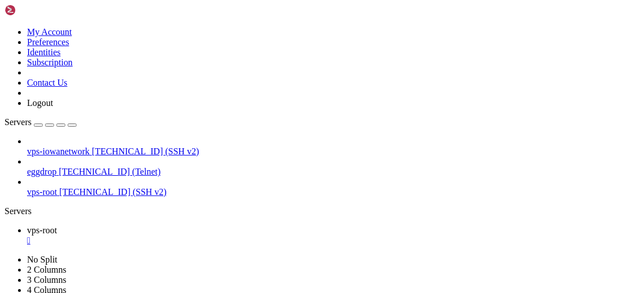
scroll to position [113, 0]
click at [204, 235] on div "" at bounding box center [320, 240] width 586 height 10
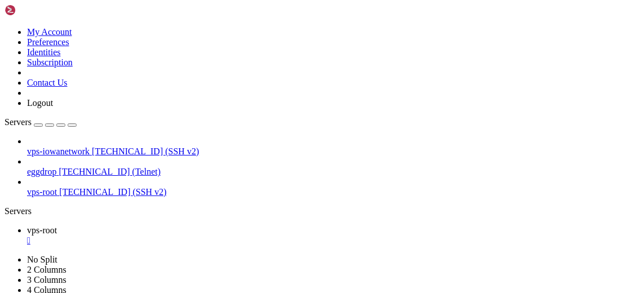
scroll to position [113, 0]
drag, startPoint x: 111, startPoint y: 154, endPoint x: 275, endPoint y: 155, distance: 163.3
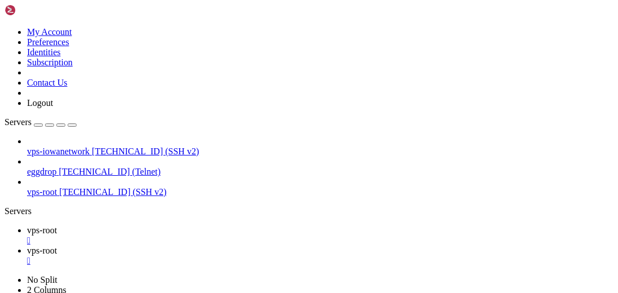
type input "/etc/apt"
drag, startPoint x: 509, startPoint y: 224, endPoint x: 166, endPoint y: 32, distance: 393.4
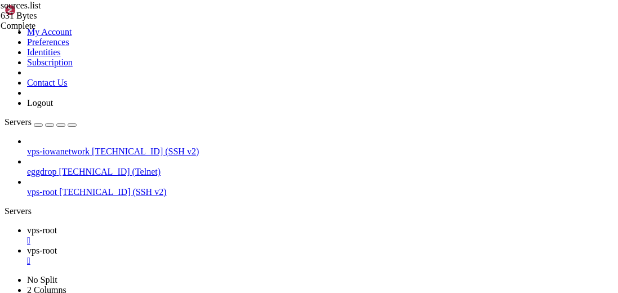
type textarea "deb-src http://security.debian.org/debian-security/ buster/updates main contrib…"
click at [57, 225] on span "vps-root" at bounding box center [42, 230] width 30 height 10
click at [57, 245] on span "vps-root" at bounding box center [42, 250] width 30 height 10
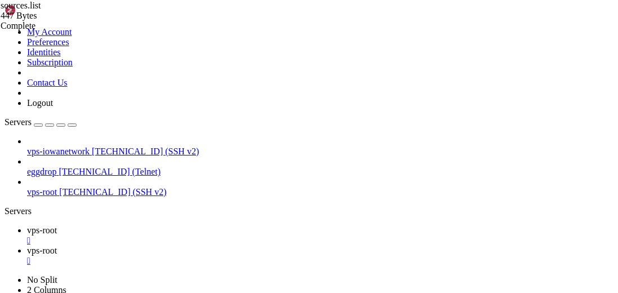
drag, startPoint x: 232, startPoint y: 216, endPoint x: 291, endPoint y: 220, distance: 59.2
drag, startPoint x: 591, startPoint y: 221, endPoint x: 84, endPoint y: 44, distance: 536.1
type textarea "deb http://archive.debian.org/debian-security buster/updates main contrib non-f…"
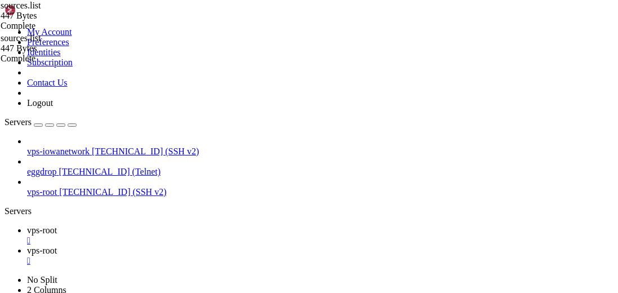
click at [57, 225] on span "vps-root" at bounding box center [42, 230] width 30 height 10
click at [57, 245] on span "vps-root" at bounding box center [42, 250] width 30 height 10
click at [267, 256] on div "" at bounding box center [320, 261] width 586 height 10
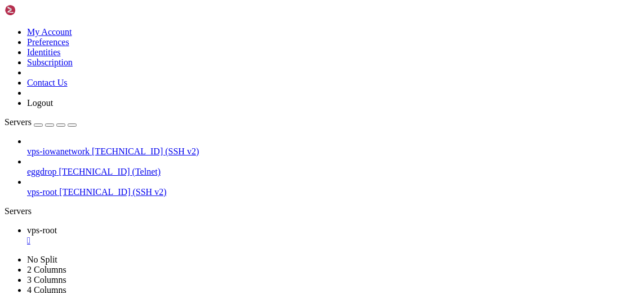
scroll to position [7037, 0]
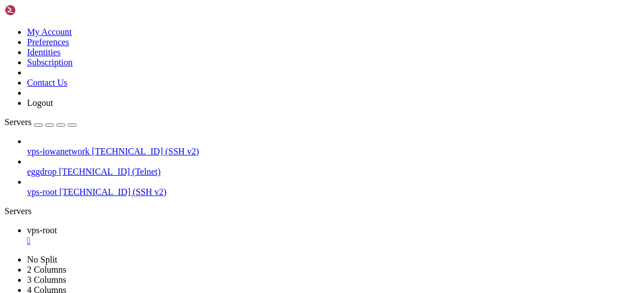
drag, startPoint x: 281, startPoint y: 594, endPoint x: 288, endPoint y: 601, distance: 10.0
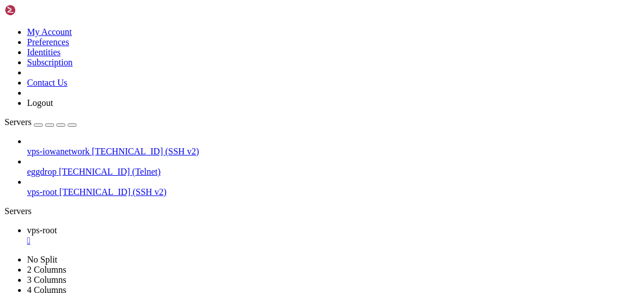
drag, startPoint x: 280, startPoint y: 578, endPoint x: 178, endPoint y: 609, distance: 107.0
click at [202, 235] on div "" at bounding box center [320, 240] width 586 height 10
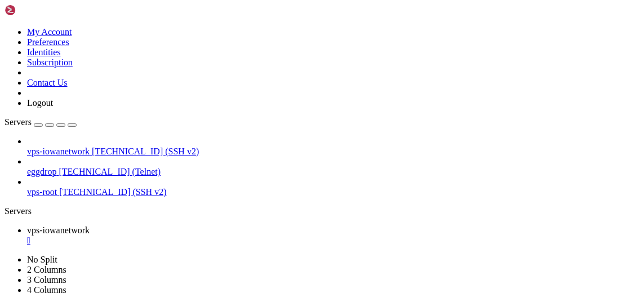
scroll to position [0, 0]
drag, startPoint x: 272, startPoint y: 585, endPoint x: 144, endPoint y: 615, distance: 131.7
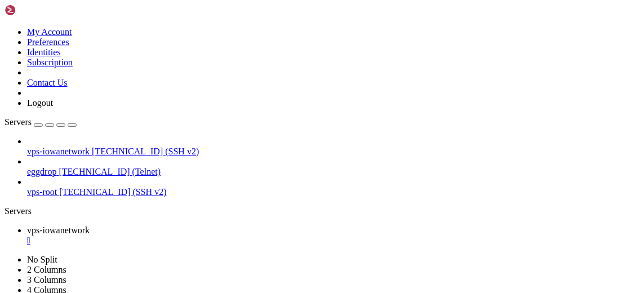
click at [231, 235] on div "" at bounding box center [320, 240] width 586 height 10
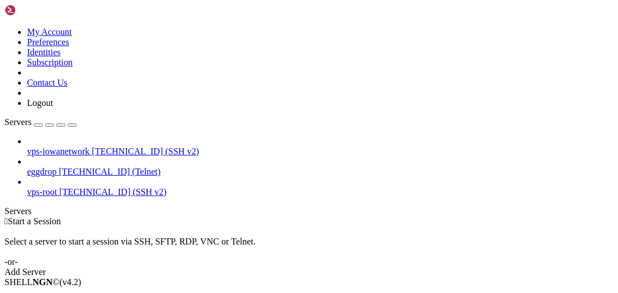
drag, startPoint x: 99, startPoint y: 136, endPoint x: 196, endPoint y: 135, distance: 96.8
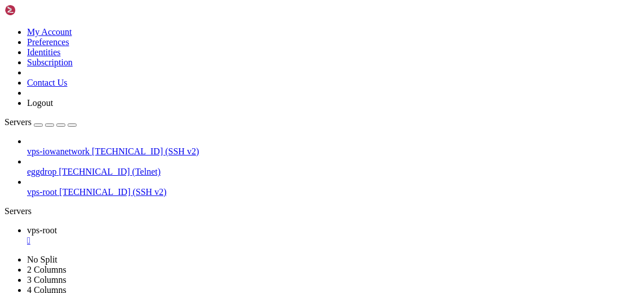
scroll to position [0, 0]
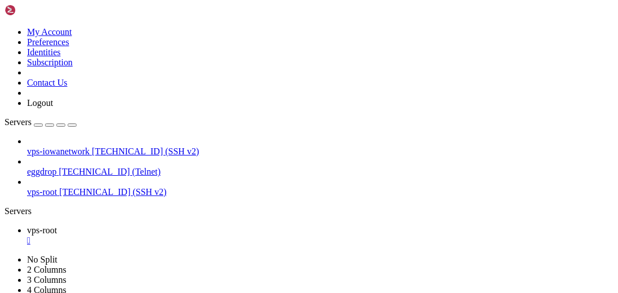
scroll to position [7949, 0]
drag, startPoint x: 293, startPoint y: 608, endPoint x: 254, endPoint y: 659, distance: 64.3
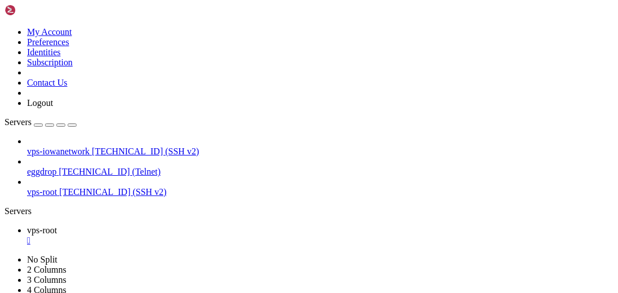
scroll to position [11766, 0]
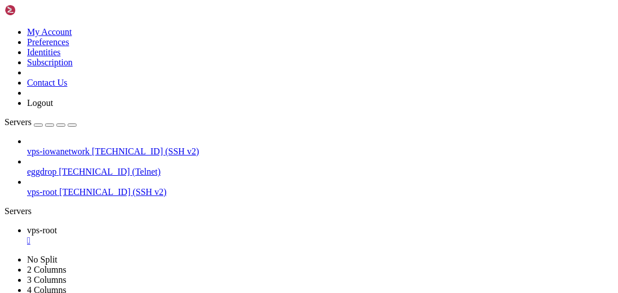
drag, startPoint x: 256, startPoint y: 656, endPoint x: 182, endPoint y: 594, distance: 96.7
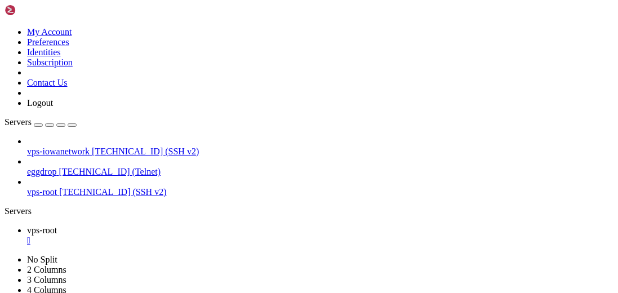
drag, startPoint x: 222, startPoint y: 605, endPoint x: 136, endPoint y: 584, distance: 88.1
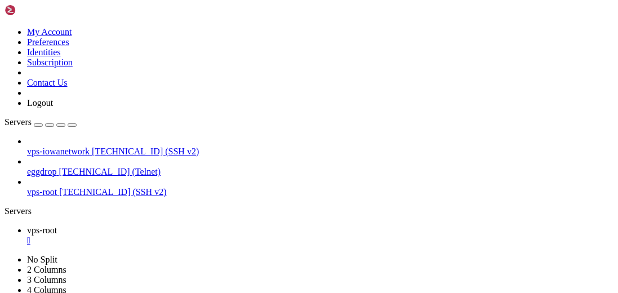
scroll to position [14333, 0]
drag, startPoint x: 268, startPoint y: 647, endPoint x: 153, endPoint y: 558, distance: 145.7
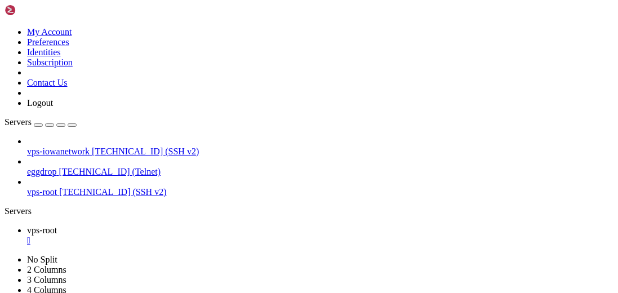
scroll to position [20458, 0]
drag, startPoint x: 359, startPoint y: 590, endPoint x: 286, endPoint y: 634, distance: 85.6
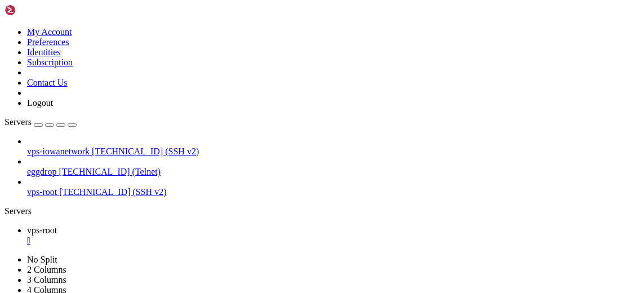
scroll to position [44699, 0]
drag, startPoint x: 309, startPoint y: 573, endPoint x: 259, endPoint y: 538, distance: 61.4
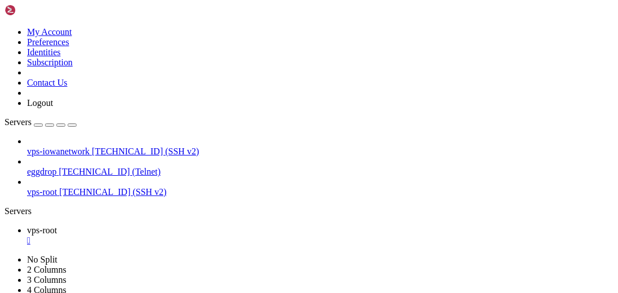
scroll to position [1, 0]
drag, startPoint x: 361, startPoint y: 606, endPoint x: 199, endPoint y: 610, distance: 161.6
drag, startPoint x: 457, startPoint y: 715, endPoint x: 168, endPoint y: 654, distance: 295.1
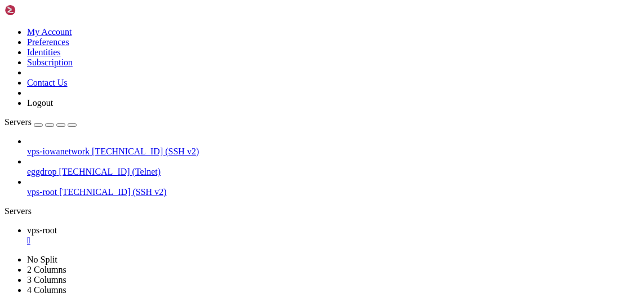
drag, startPoint x: 168, startPoint y: 655, endPoint x: 325, endPoint y: 659, distance: 157.1
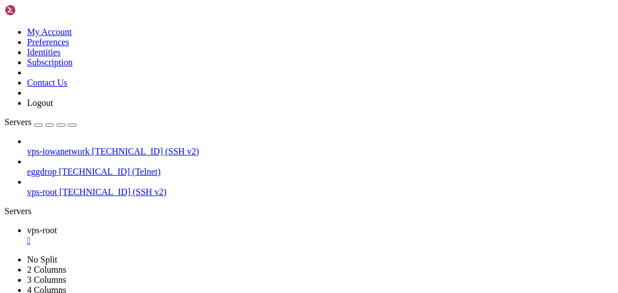
click at [202, 235] on div "" at bounding box center [320, 240] width 586 height 10
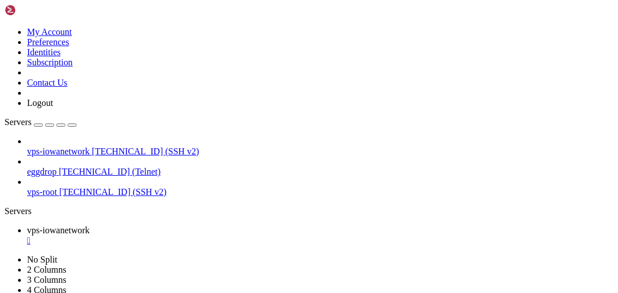
scroll to position [0, 0]
click at [38, 125] on div "button" at bounding box center [38, 125] width 0 height 0
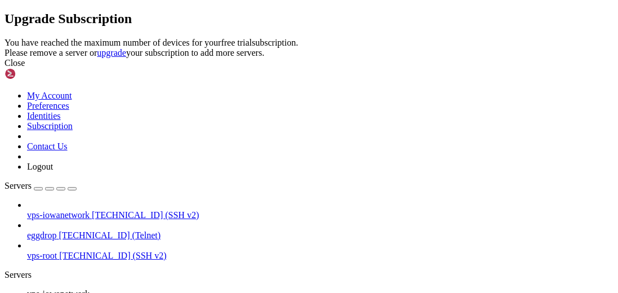
drag, startPoint x: 470, startPoint y: 104, endPoint x: 176, endPoint y: 71, distance: 296.2
click at [5, 38] on link at bounding box center [5, 38] width 0 height 0
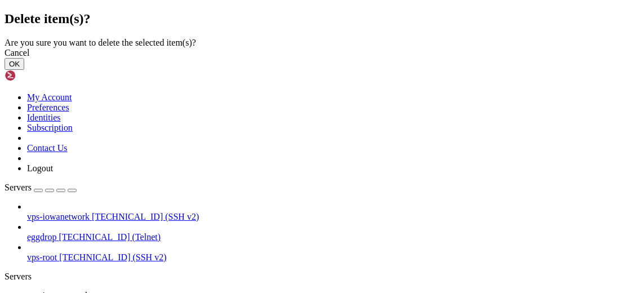
click at [24, 70] on button "OK" at bounding box center [15, 64] width 20 height 12
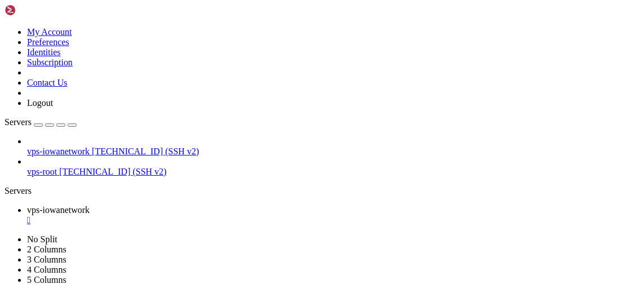
click at [38, 125] on div "button" at bounding box center [38, 125] width 0 height 0
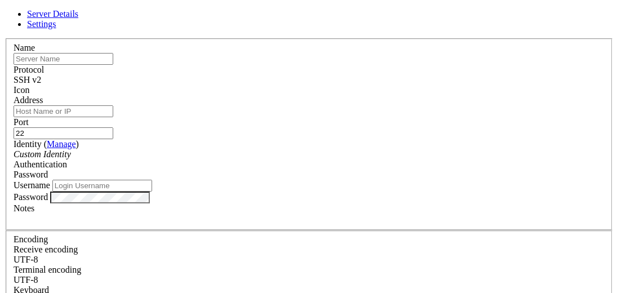
type input "[EMAIL_ADDRESS][DOMAIN_NAME]"
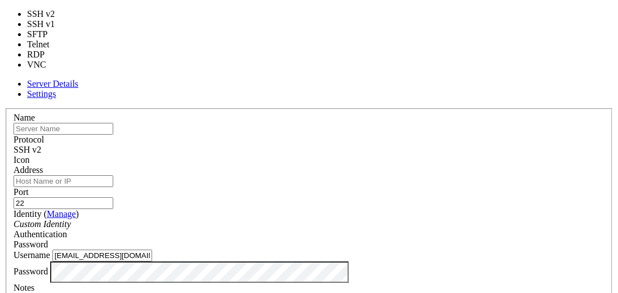
click at [41, 145] on span "SSH v2" at bounding box center [28, 150] width 28 height 10
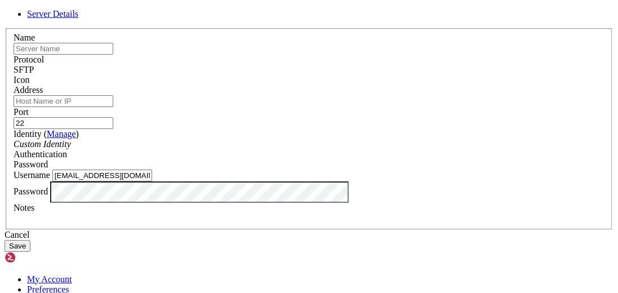
click at [113, 55] on input "text" at bounding box center [64, 49] width 100 height 12
type input "iowanetwork"
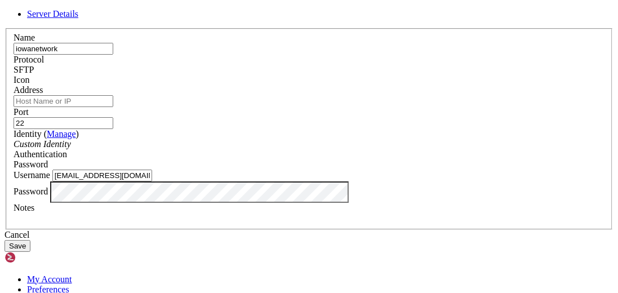
click at [113, 107] on input "Address" at bounding box center [64, 101] width 100 height 12
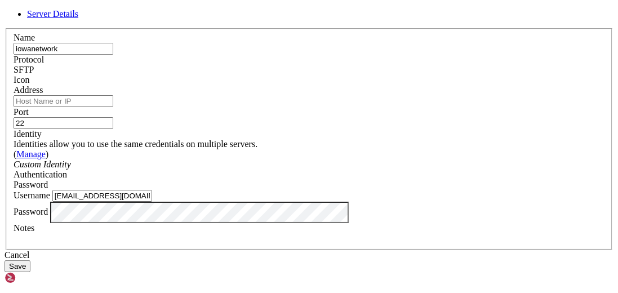
drag, startPoint x: 189, startPoint y: 143, endPoint x: 233, endPoint y: 141, distance: 44.0
click at [42, 138] on icon at bounding box center [42, 134] width 0 height 10
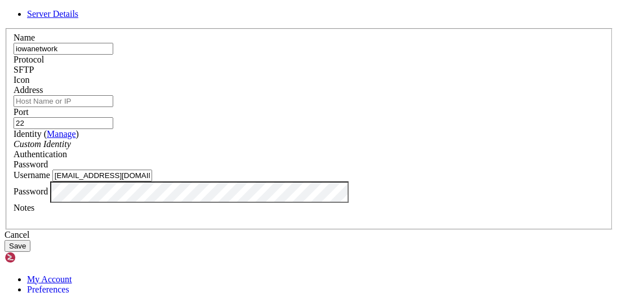
drag, startPoint x: 192, startPoint y: 120, endPoint x: 198, endPoint y: 115, distance: 8.4
click at [113, 107] on input "Address" at bounding box center [64, 101] width 100 height 12
type input "[TECHNICAL_ID]"
click at [534, 174] on div "Server Details Name iowanetwork Protocol SFTP Icon Address 22" at bounding box center [309, 130] width 609 height 243
drag, startPoint x: 311, startPoint y: 195, endPoint x: 92, endPoint y: 202, distance: 219.1
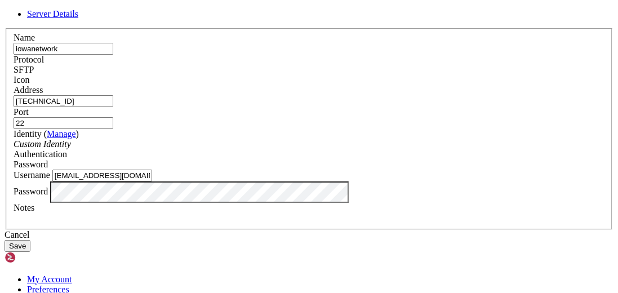
click at [92, 202] on div "Server Details Name iowanetwork Protocol SFTP Icon Address 22" at bounding box center [309, 130] width 609 height 243
paste input "iowanet_staff"
type input "iowanet_staff"
click at [30, 252] on button "Save" at bounding box center [18, 246] width 26 height 12
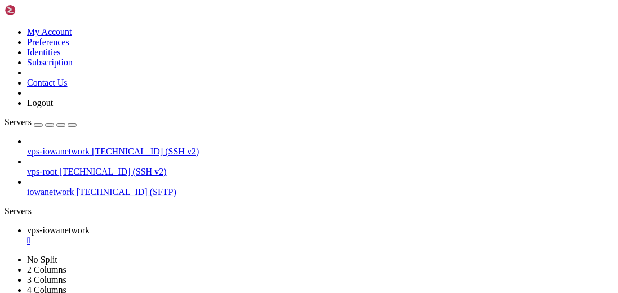
click at [320, 256] on div "" at bounding box center [320, 261] width 586 height 10
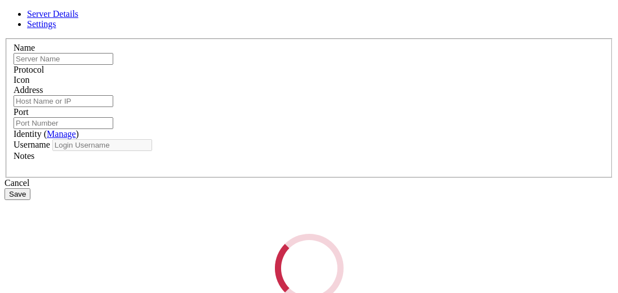
type input "iowanetwork"
type input "[TECHNICAL_ID]"
type input "22"
type input "iowanet_staff"
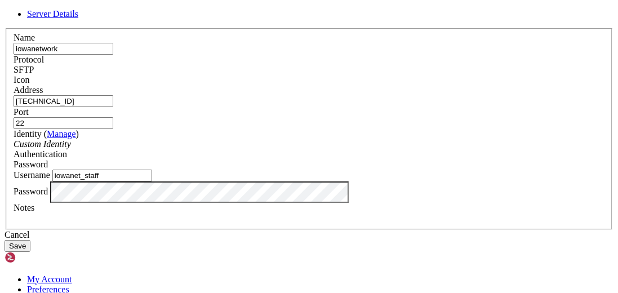
click at [113, 120] on input "22" at bounding box center [64, 123] width 100 height 12
type input "2022"
click at [30, 252] on button "Save" at bounding box center [18, 246] width 26 height 12
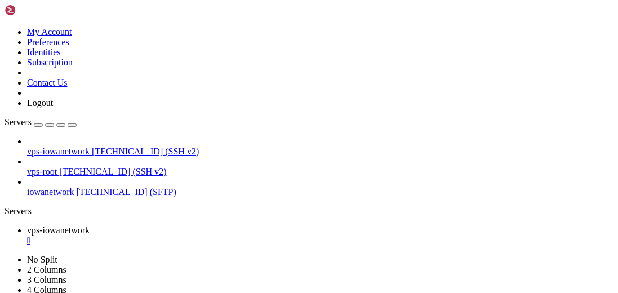
drag, startPoint x: 122, startPoint y: 137, endPoint x: 171, endPoint y: 136, distance: 49.0
drag, startPoint x: 573, startPoint y: 246, endPoint x: 569, endPoint y: 233, distance: 13.5
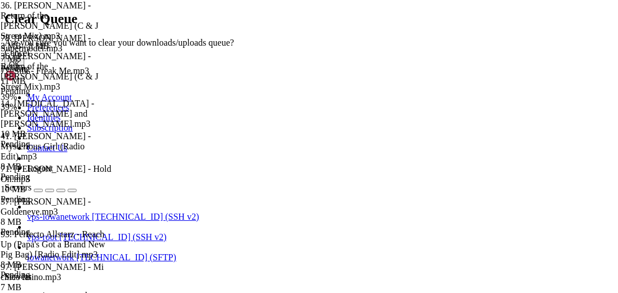
click at [24, 70] on button "OK" at bounding box center [15, 64] width 20 height 12
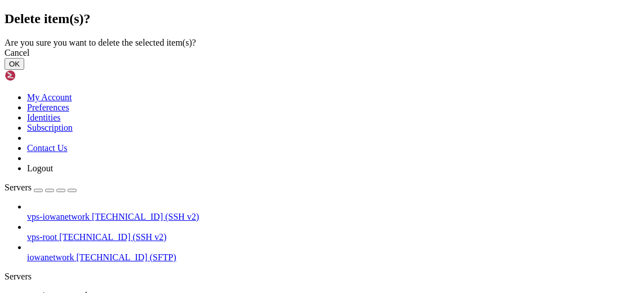
drag, startPoint x: 444, startPoint y: 190, endPoint x: 451, endPoint y: 177, distance: 14.9
click at [24, 70] on button "OK" at bounding box center [15, 64] width 20 height 12
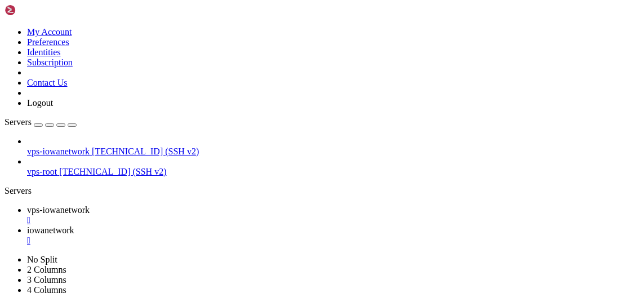
click at [320, 235] on div "" at bounding box center [320, 240] width 586 height 10
click at [233, 215] on div "" at bounding box center [320, 220] width 586 height 10
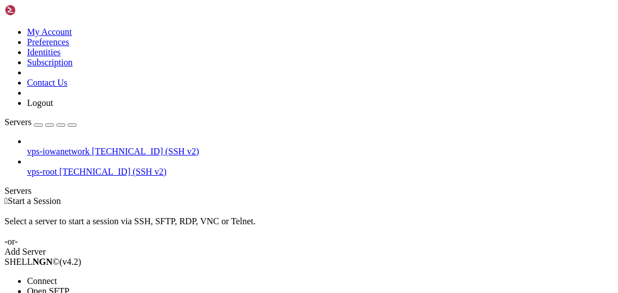
click at [57, 276] on span "Connect" at bounding box center [42, 281] width 30 height 10
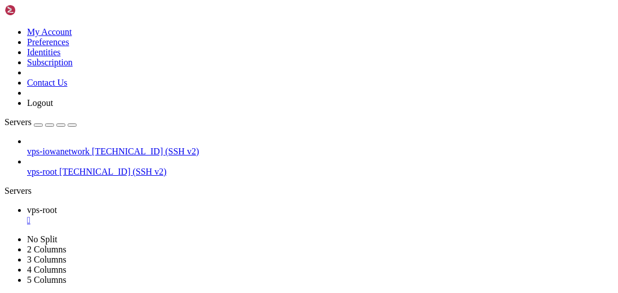
scroll to position [0, 0]
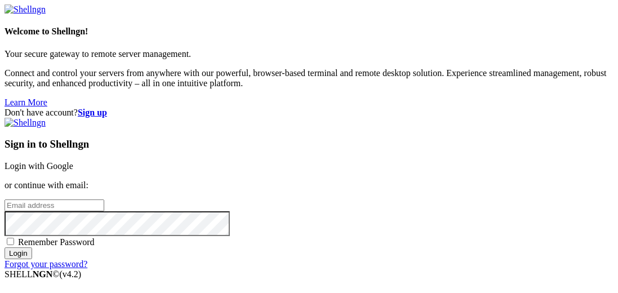
type input "ssammons@myyahoo.com"
drag, startPoint x: 408, startPoint y: 114, endPoint x: 397, endPoint y: 84, distance: 31.0
click at [73, 161] on link "Login with Google" at bounding box center [39, 166] width 69 height 10
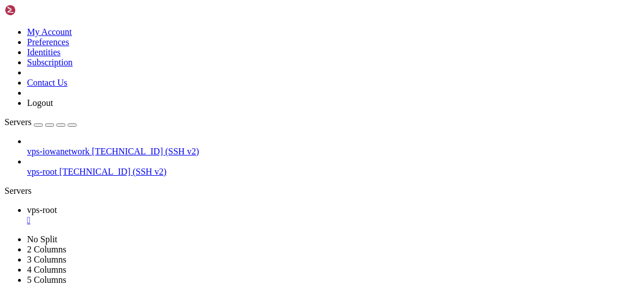
scroll to position [7341, 0]
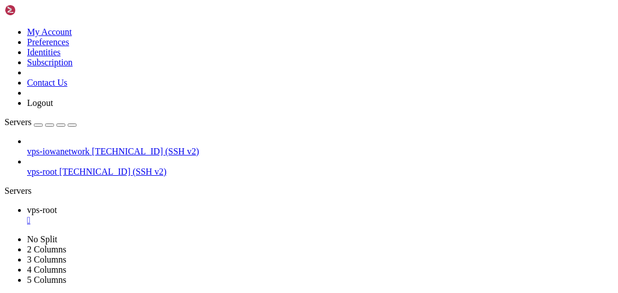
drag, startPoint x: 355, startPoint y: 476, endPoint x: 346, endPoint y: 467, distance: 12.3
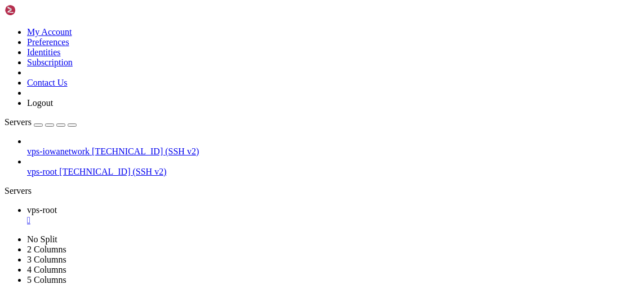
drag, startPoint x: 401, startPoint y: 615, endPoint x: 300, endPoint y: 618, distance: 100.8
drag, startPoint x: 343, startPoint y: 635, endPoint x: 151, endPoint y: 493, distance: 238.6
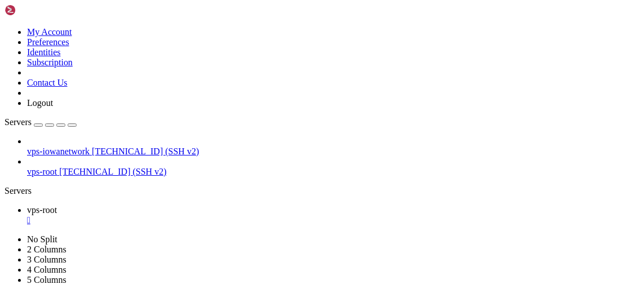
scroll to position [8422, 0]
drag, startPoint x: 256, startPoint y: 641, endPoint x: 327, endPoint y: 430, distance: 223.1
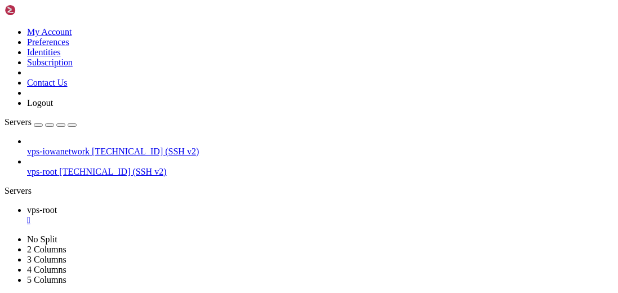
scroll to position [96650, 0]
click at [199, 215] on div "" at bounding box center [320, 220] width 586 height 10
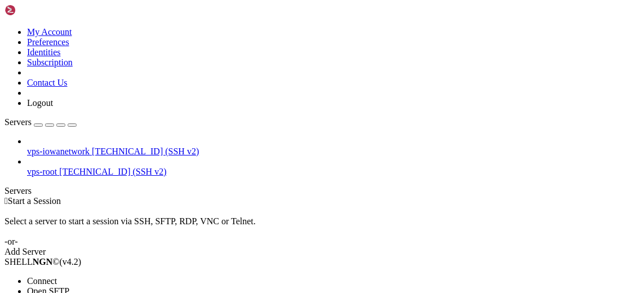
click at [98, 276] on li "Connect" at bounding box center [78, 281] width 103 height 10
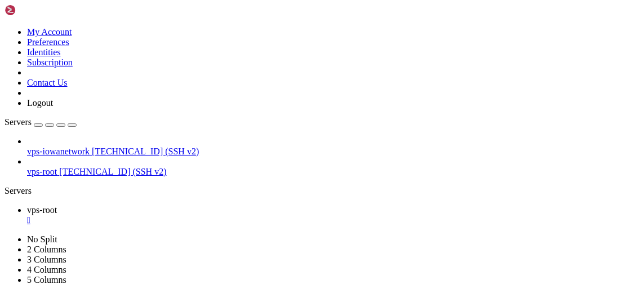
scroll to position [0, 0]
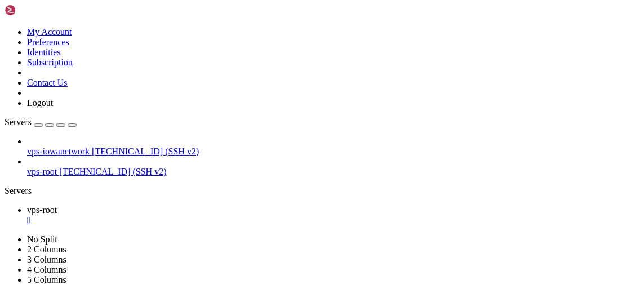
click at [72, 125] on icon "button" at bounding box center [72, 125] width 0 height 0
drag, startPoint x: 460, startPoint y: 585, endPoint x: 338, endPoint y: 522, distance: 137.2
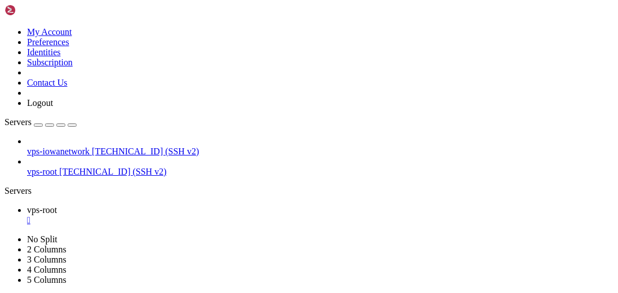
drag, startPoint x: 326, startPoint y: 578, endPoint x: 238, endPoint y: 526, distance: 102.2
click at [7, 186] on div "Servers" at bounding box center [309, 191] width 609 height 10
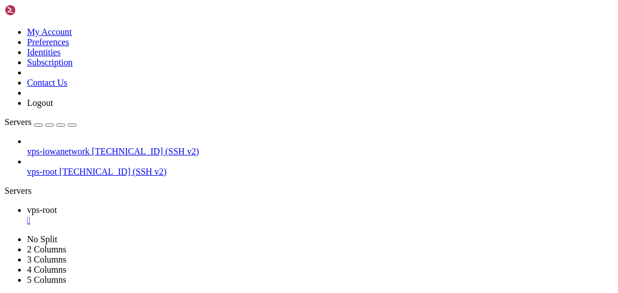
drag, startPoint x: 142, startPoint y: 121, endPoint x: 157, endPoint y: 126, distance: 16.0
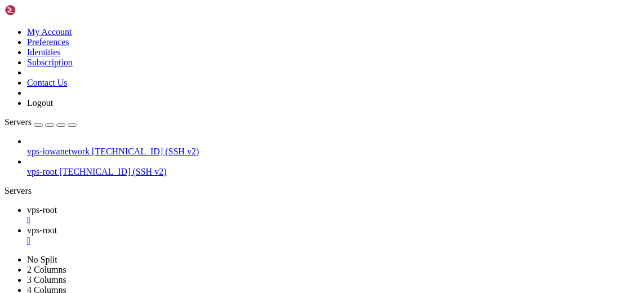
type input "/etc/apt"
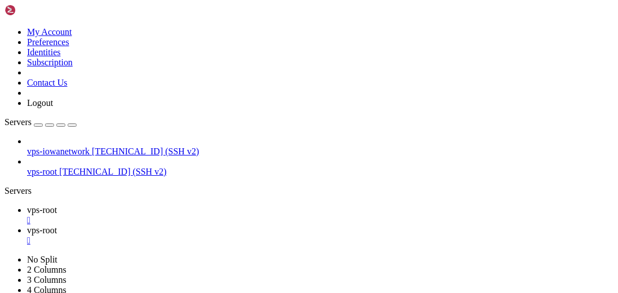
type textarea "#deb cdrom:[Debian GNU/Linux 12.0.0 _Bookworm_ - Official amd64 NETINST with fi…"
type textarea "deb-src http://deb.debian.org/debian/ bookworm main non-free-firmware"
paste textarea "deb http://www.deb-multimedia.org bookworm main"
type textarea "deb http://www.deb-multimedia.org bookworm main"
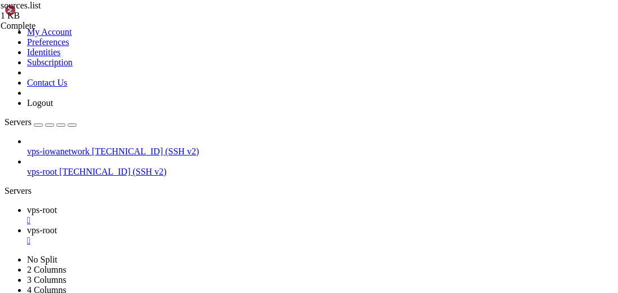
click at [57, 205] on span "vps-root" at bounding box center [42, 210] width 30 height 10
drag, startPoint x: 236, startPoint y: 616, endPoint x: 150, endPoint y: 615, distance: 85.6
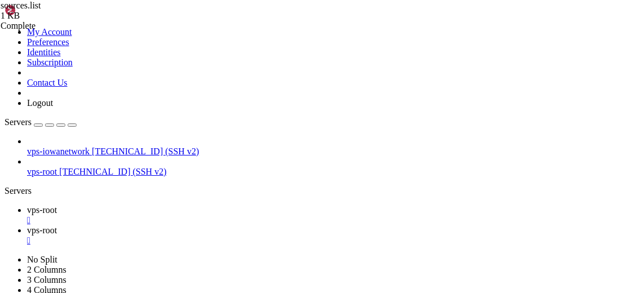
drag, startPoint x: 170, startPoint y: 661, endPoint x: 310, endPoint y: 560, distance: 172.2
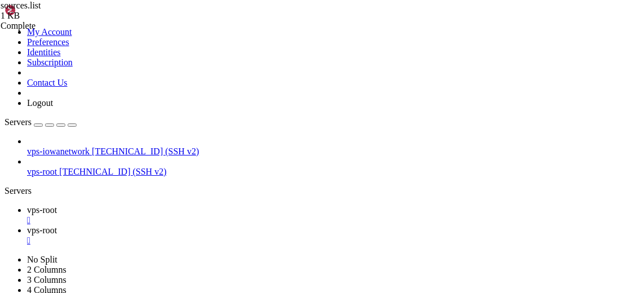
drag, startPoint x: 284, startPoint y: 661, endPoint x: 227, endPoint y: 592, distance: 89.6
drag, startPoint x: 252, startPoint y: 596, endPoint x: 333, endPoint y: 645, distance: 94.2
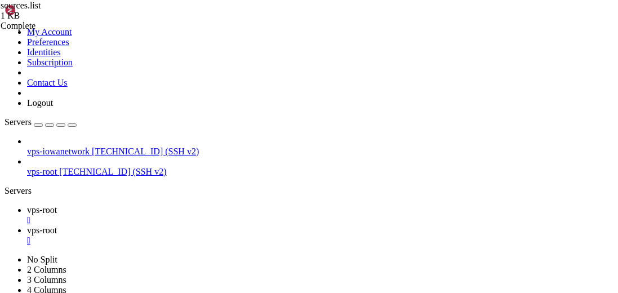
scroll to position [20976, 0]
drag, startPoint x: 342, startPoint y: 617, endPoint x: 222, endPoint y: 550, distance: 136.9
click at [272, 235] on div "" at bounding box center [320, 240] width 586 height 10
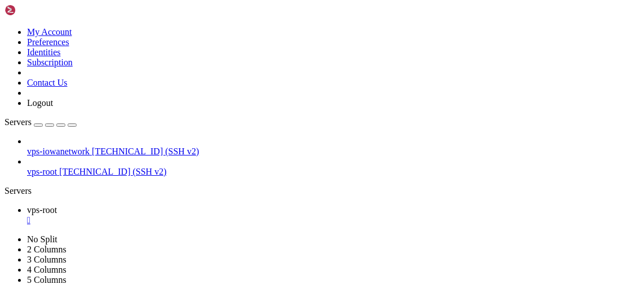
scroll to position [27000, 0]
drag, startPoint x: 357, startPoint y: 540, endPoint x: 281, endPoint y: 489, distance: 91.3
drag, startPoint x: 211, startPoint y: 560, endPoint x: 392, endPoint y: 642, distance: 198.5
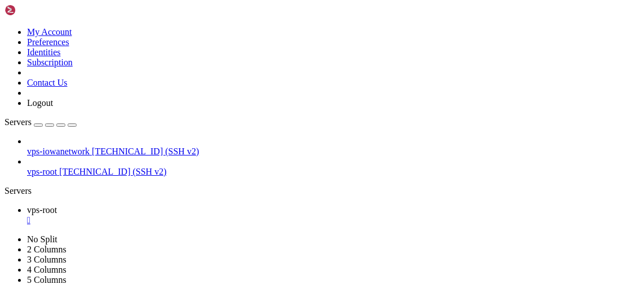
drag, startPoint x: 219, startPoint y: 619, endPoint x: 92, endPoint y: 433, distance: 225.6
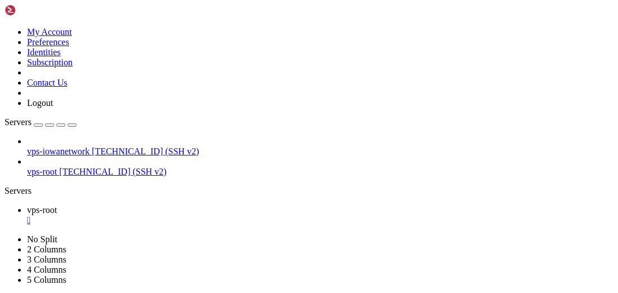
scroll to position [15729, 0]
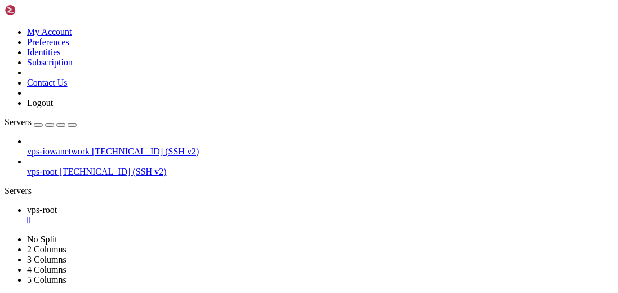
scroll to position [21719, 0]
drag, startPoint x: 20, startPoint y: 225, endPoint x: 83, endPoint y: 218, distance: 63.4
click at [23, 177] on div "vps-iowanetwork [TECHNICAL_ID] (SSH v2) vps-root [TECHNICAL_ID] (SSH v2)" at bounding box center [309, 156] width 609 height 41
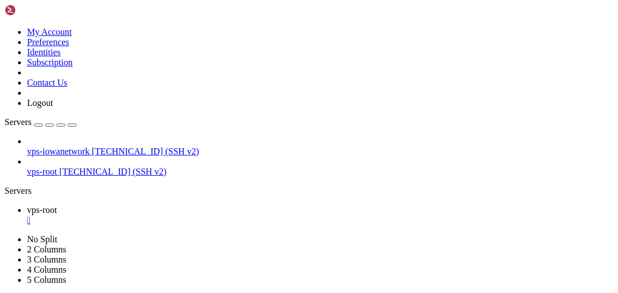
scroll to position [22012, 0]
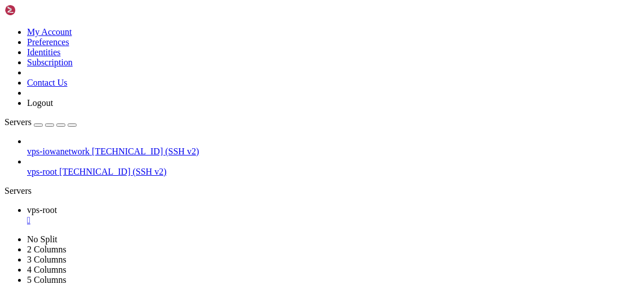
scroll to position [22080, 0]
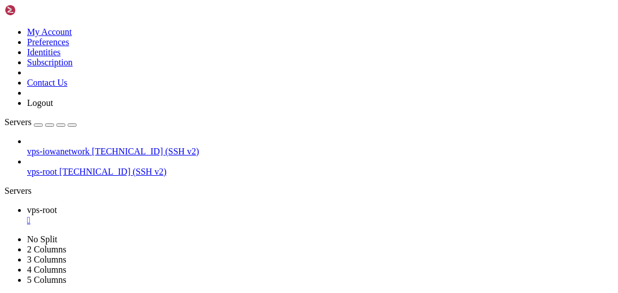
drag, startPoint x: 287, startPoint y: 627, endPoint x: 83, endPoint y: 560, distance: 214.5
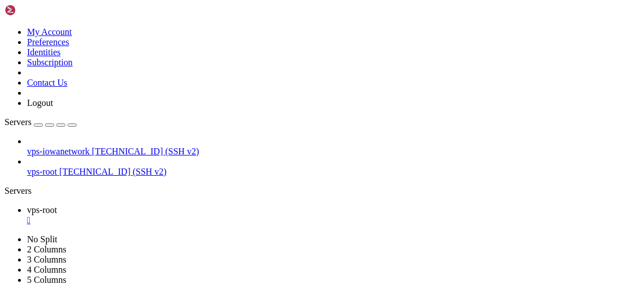
drag, startPoint x: 241, startPoint y: 618, endPoint x: 155, endPoint y: 577, distance: 95.4
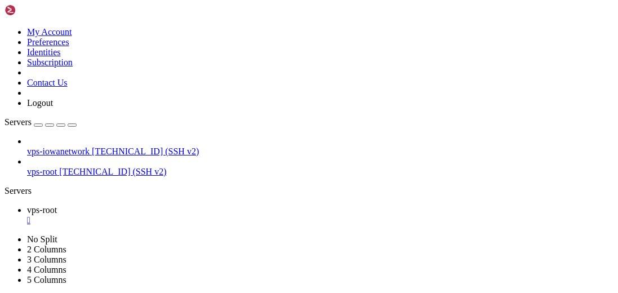
drag, startPoint x: 284, startPoint y: 634, endPoint x: 185, endPoint y: 598, distance: 105.2
drag, startPoint x: 315, startPoint y: 641, endPoint x: 212, endPoint y: 638, distance: 103.0
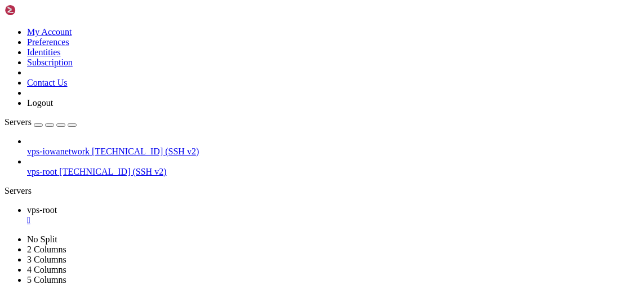
scroll to position [24444, 0]
drag, startPoint x: 383, startPoint y: 620, endPoint x: 200, endPoint y: 614, distance: 183.1
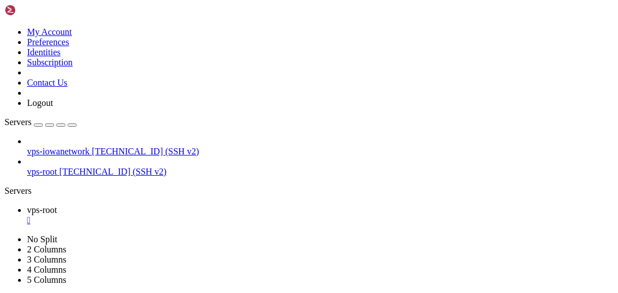
scroll to position [24579, 0]
drag, startPoint x: 240, startPoint y: 561, endPoint x: 202, endPoint y: 553, distance: 38.5
drag, startPoint x: 328, startPoint y: 552, endPoint x: 165, endPoint y: 562, distance: 163.0
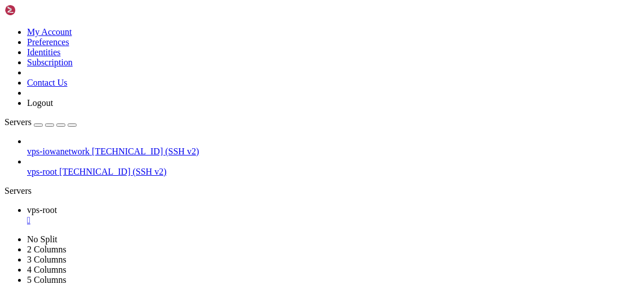
drag, startPoint x: 287, startPoint y: 582, endPoint x: 153, endPoint y: 531, distance: 142.7
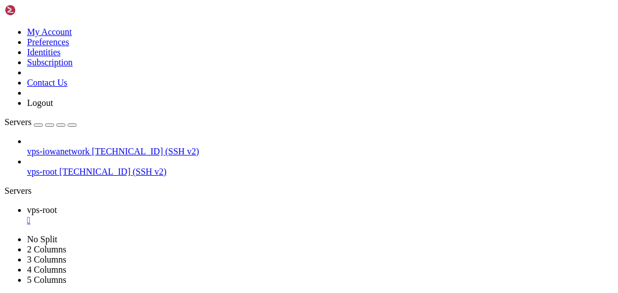
drag, startPoint x: 343, startPoint y: 588, endPoint x: 205, endPoint y: 530, distance: 149.6
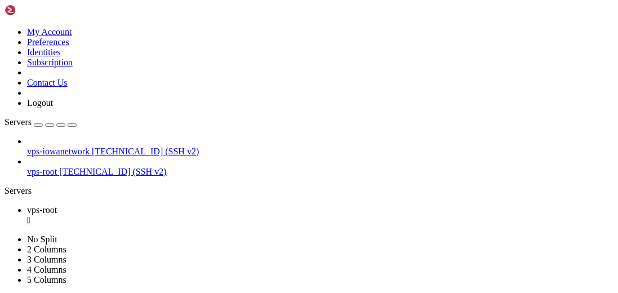
scroll to position [26043, 0]
click at [199, 215] on div "" at bounding box center [320, 220] width 586 height 10
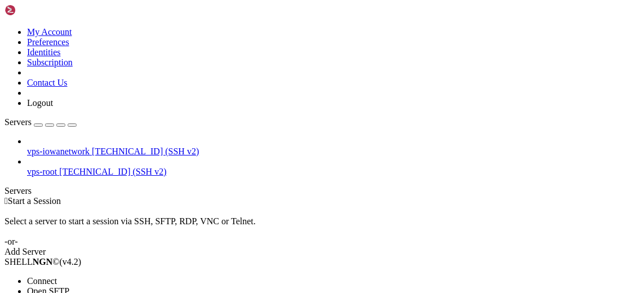
click at [130, 276] on li "Connect" at bounding box center [78, 281] width 103 height 10
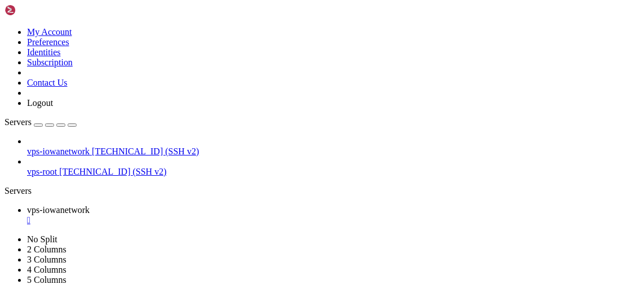
scroll to position [5179, 0]
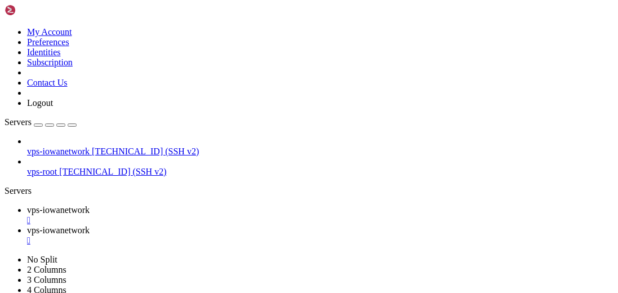
type input "/home/iowanetwork/Chat/RadioBot"
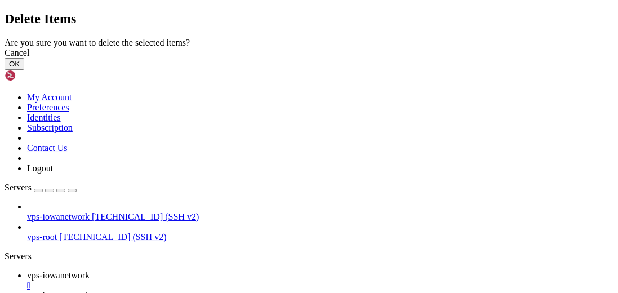
click at [24, 70] on button "OK" at bounding box center [15, 64] width 20 height 12
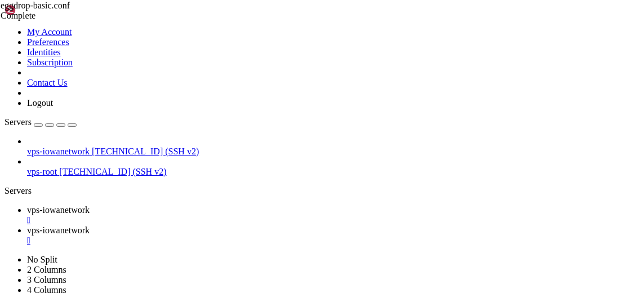
scroll to position [138, 0]
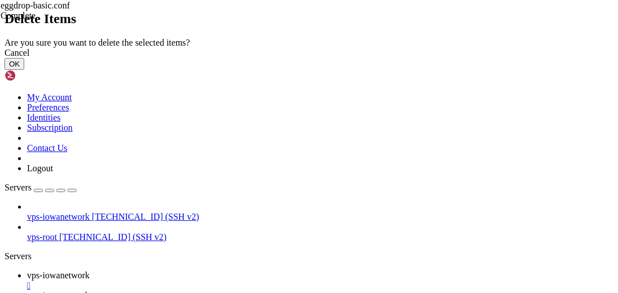
click at [24, 70] on button "OK" at bounding box center [15, 64] width 20 height 12
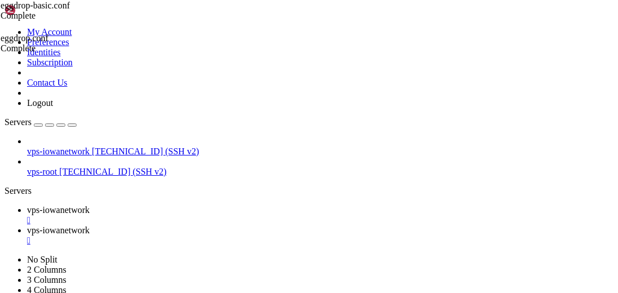
scroll to position [0, 0]
click at [231, 215] on div "" at bounding box center [320, 220] width 586 height 10
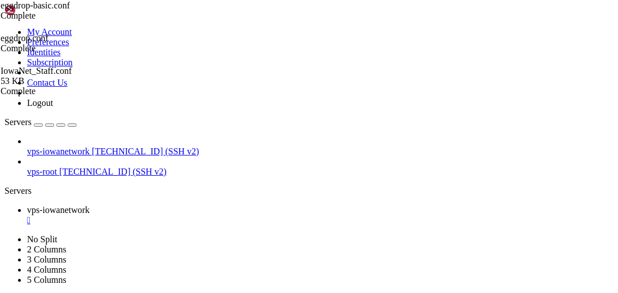
click at [236, 205] on link "vps-iowanetwork " at bounding box center [320, 215] width 586 height 20
click at [230, 215] on div "" at bounding box center [320, 220] width 586 height 10
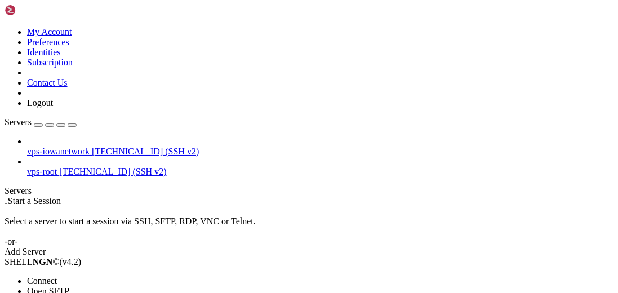
drag, startPoint x: 133, startPoint y: 119, endPoint x: 254, endPoint y: 119, distance: 121.6
click at [130, 286] on li "Open SFTP" at bounding box center [78, 291] width 103 height 10
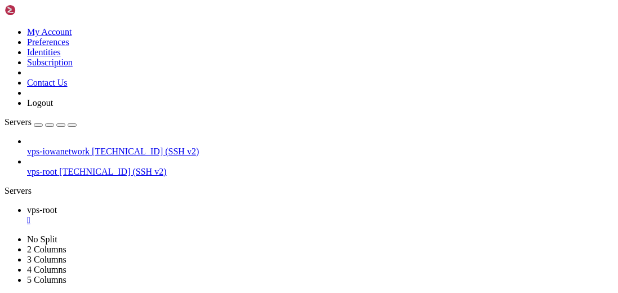
scroll to position [1742, 0]
drag, startPoint x: 195, startPoint y: 197, endPoint x: 209, endPoint y: 195, distance: 14.7
type input "/etc/thelounge"
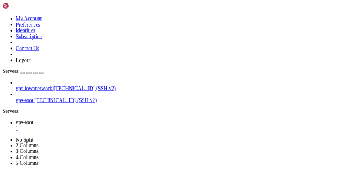
scroll to position [0, 0]
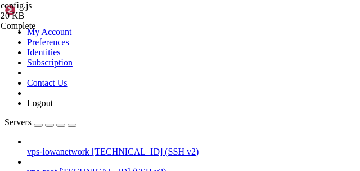
drag, startPoint x: 125, startPoint y: 37, endPoint x: 154, endPoint y: 42, distance: 29.2
click at [72, 125] on icon "button" at bounding box center [72, 125] width 0 height 0
drag, startPoint x: 105, startPoint y: 131, endPoint x: 88, endPoint y: 129, distance: 16.4
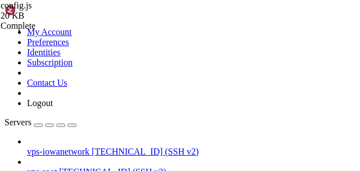
scroll to position [1604, 0]
drag, startPoint x: 135, startPoint y: 93, endPoint x: 101, endPoint y: 92, distance: 33.3
drag, startPoint x: 148, startPoint y: 100, endPoint x: 112, endPoint y: 99, distance: 36.1
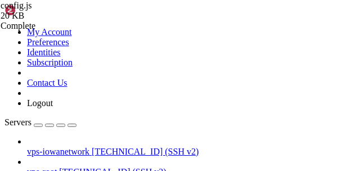
drag, startPoint x: 104, startPoint y: 120, endPoint x: 91, endPoint y: 121, distance: 12.4
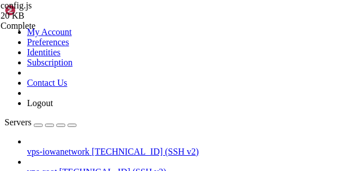
drag, startPoint x: 132, startPoint y: 133, endPoint x: 104, endPoint y: 133, distance: 28.2
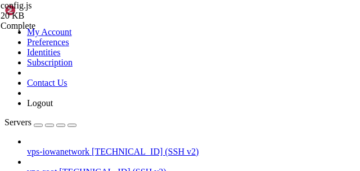
paste textarea "#IowaNetWork"
drag, startPoint x: 122, startPoint y: 127, endPoint x: 105, endPoint y: 125, distance: 17.0
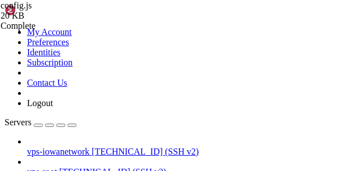
type textarea "lockNetwork: true,"
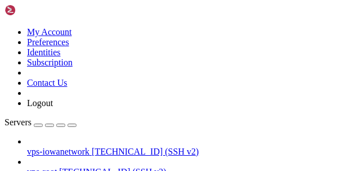
drag, startPoint x: 120, startPoint y: 481, endPoint x: 126, endPoint y: 475, distance: 8.4
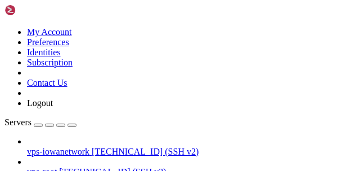
scroll to position [135, 0]
